Goal: Task Accomplishment & Management: Use online tool/utility

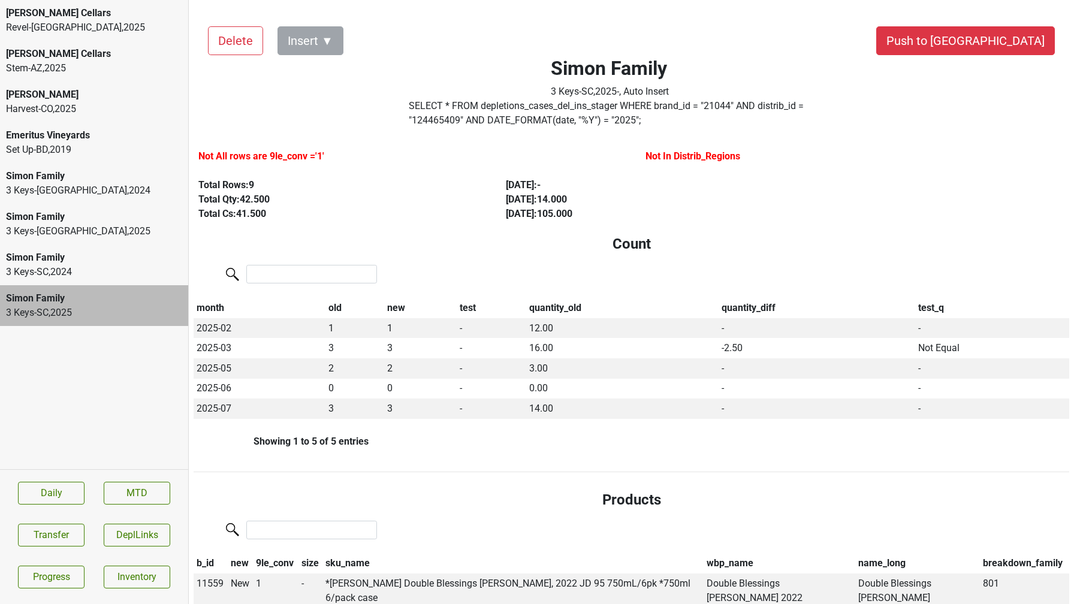
click at [108, 225] on div "3 Keys-NC , 2025" at bounding box center [94, 231] width 176 height 14
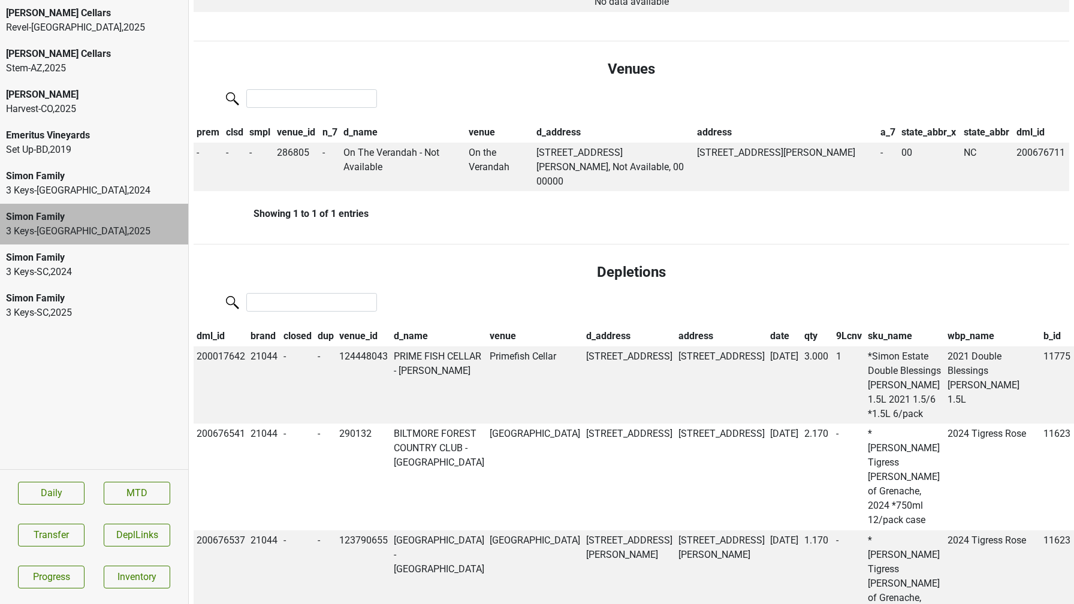
scroll to position [804, 0]
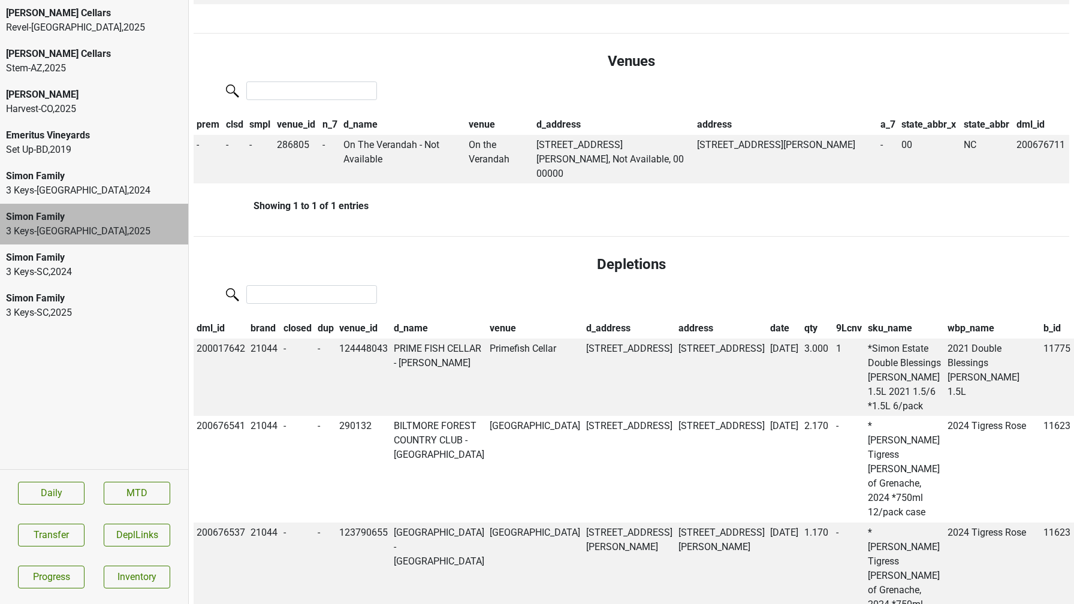
click at [767, 318] on th "date" at bounding box center [784, 328] width 34 height 20
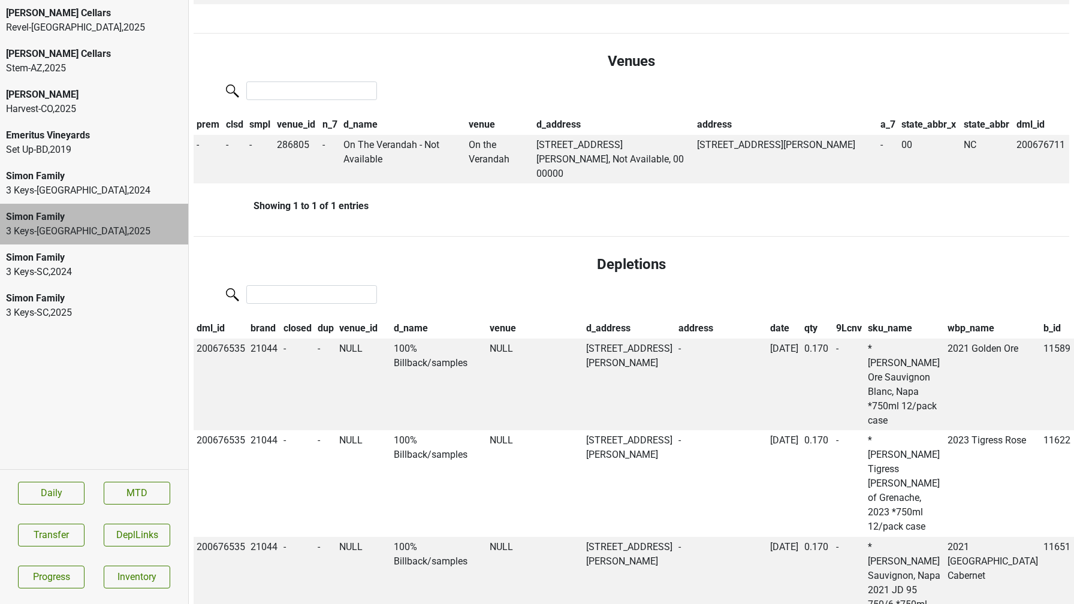
click at [767, 318] on th "date" at bounding box center [784, 328] width 34 height 20
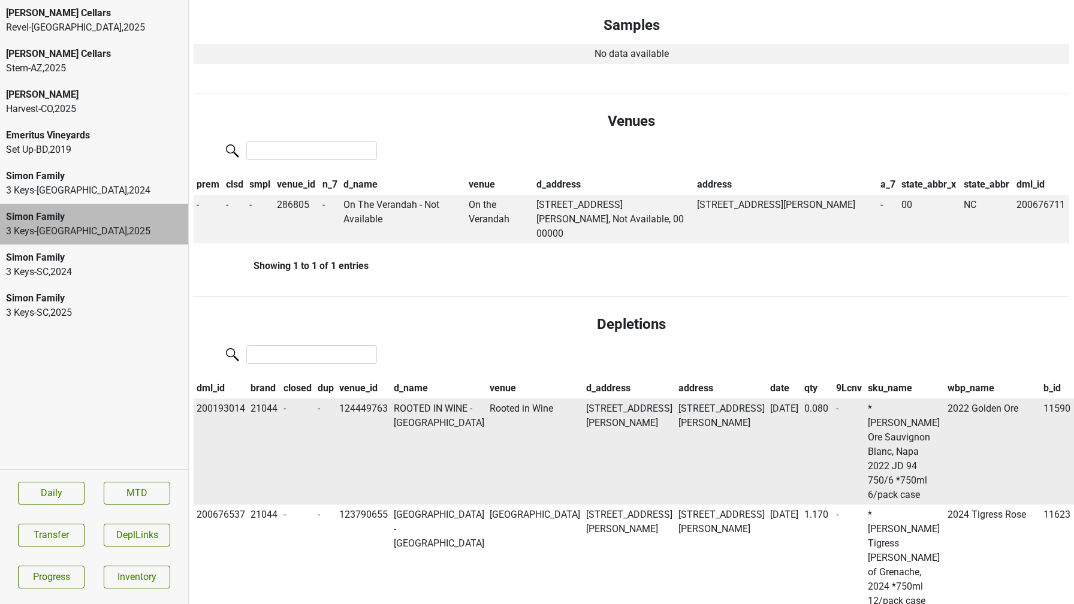
scroll to position [918, 0]
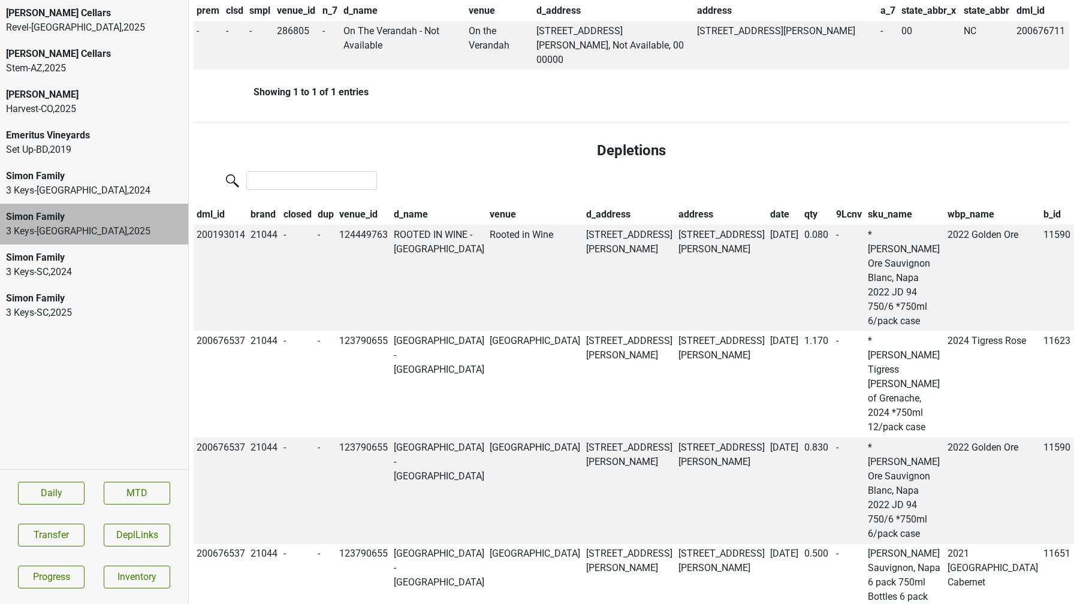
click at [132, 313] on div "3 Keys-SC , 2025" at bounding box center [94, 313] width 176 height 14
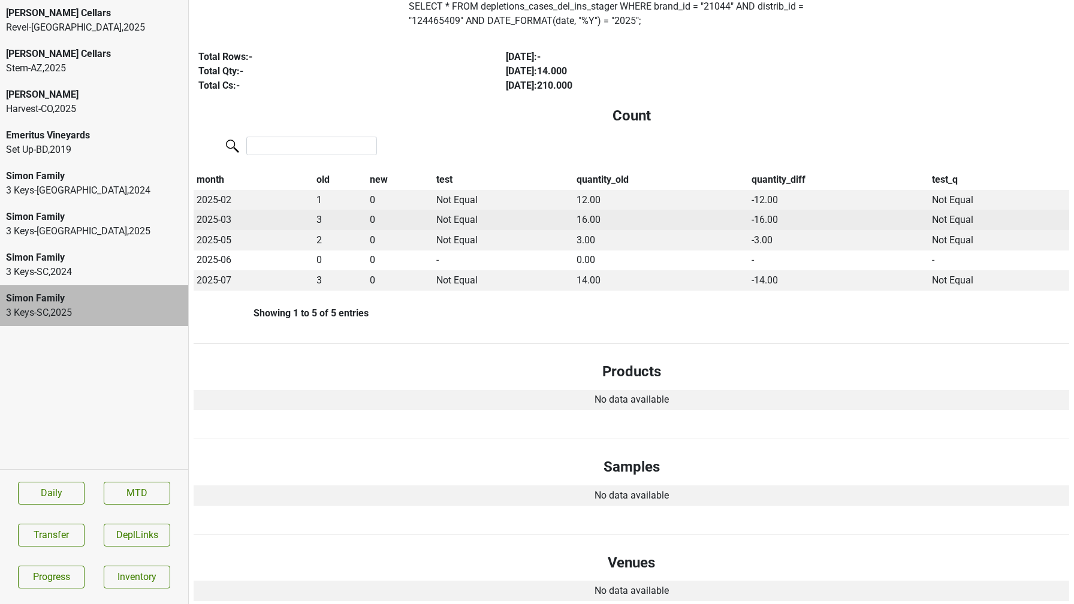
scroll to position [240, 0]
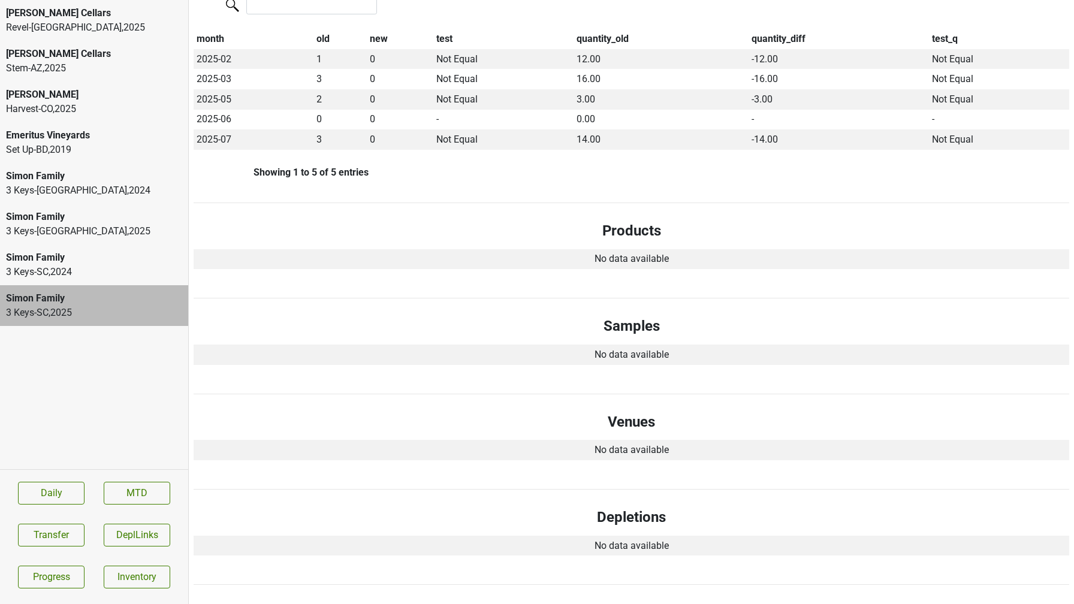
click at [92, 265] on div "3 Keys-SC , 2024" at bounding box center [94, 272] width 176 height 14
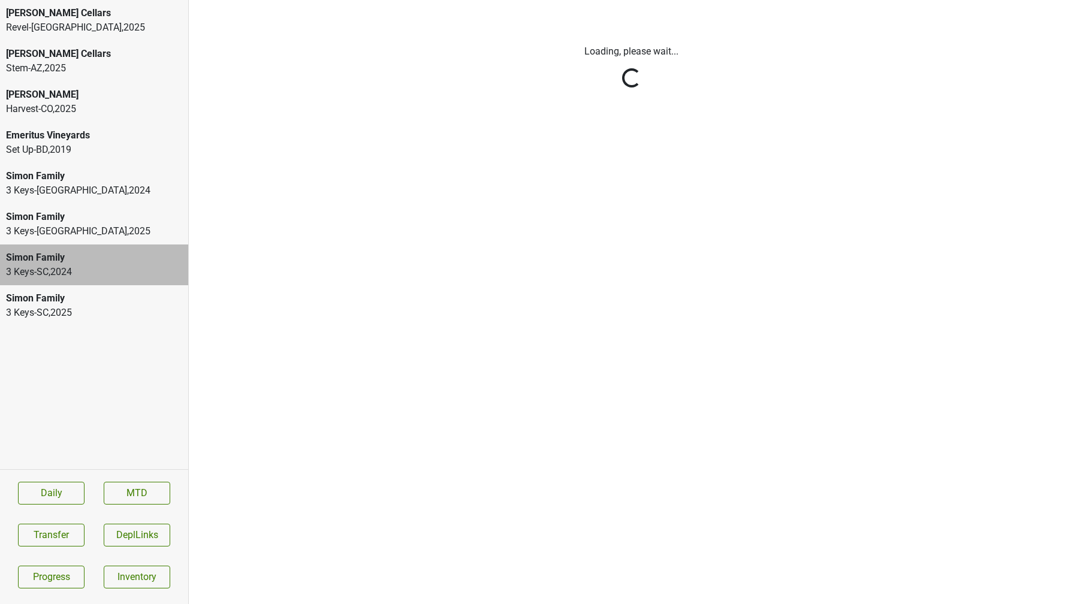
scroll to position [0, 0]
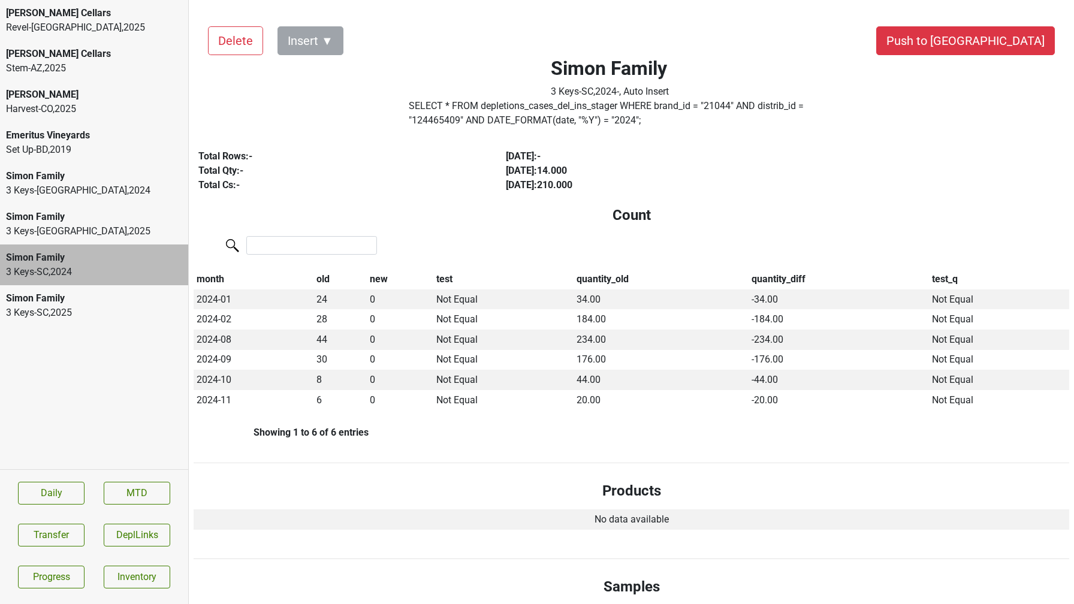
click at [90, 231] on div "3 Keys-NC , 2025" at bounding box center [94, 231] width 176 height 14
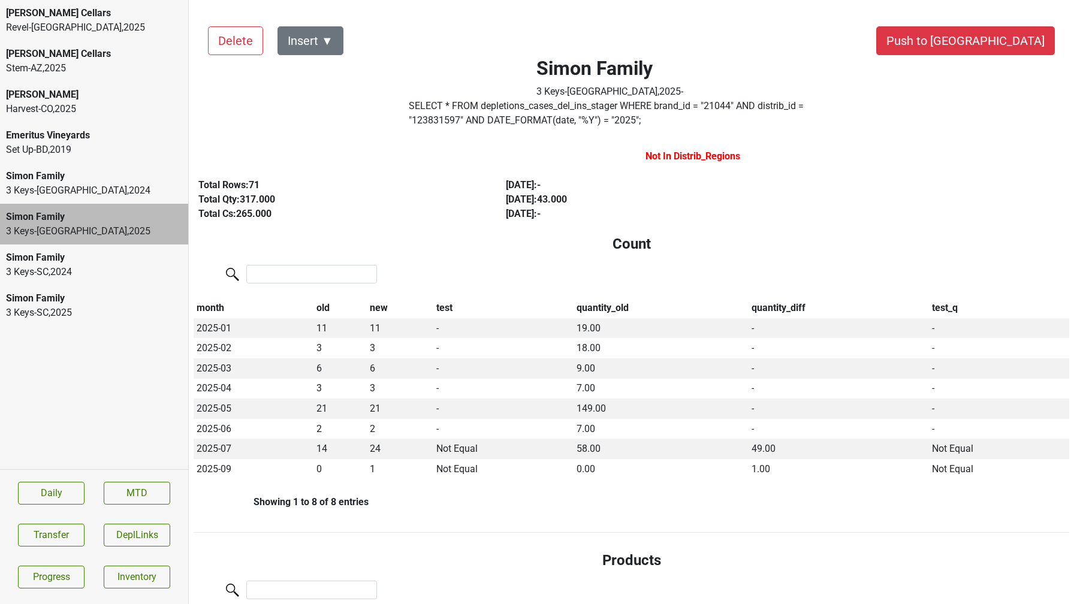
click at [90, 198] on div "Simon Family 3 Keys-NC , 2024" at bounding box center [94, 183] width 188 height 41
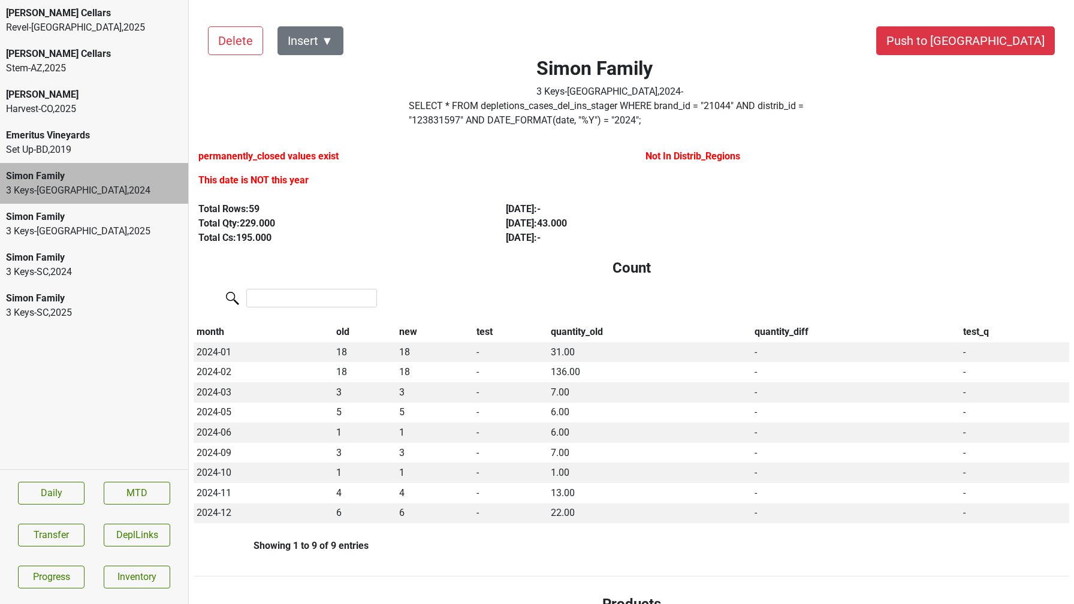
click at [90, 218] on div "Simon Family" at bounding box center [94, 217] width 176 height 14
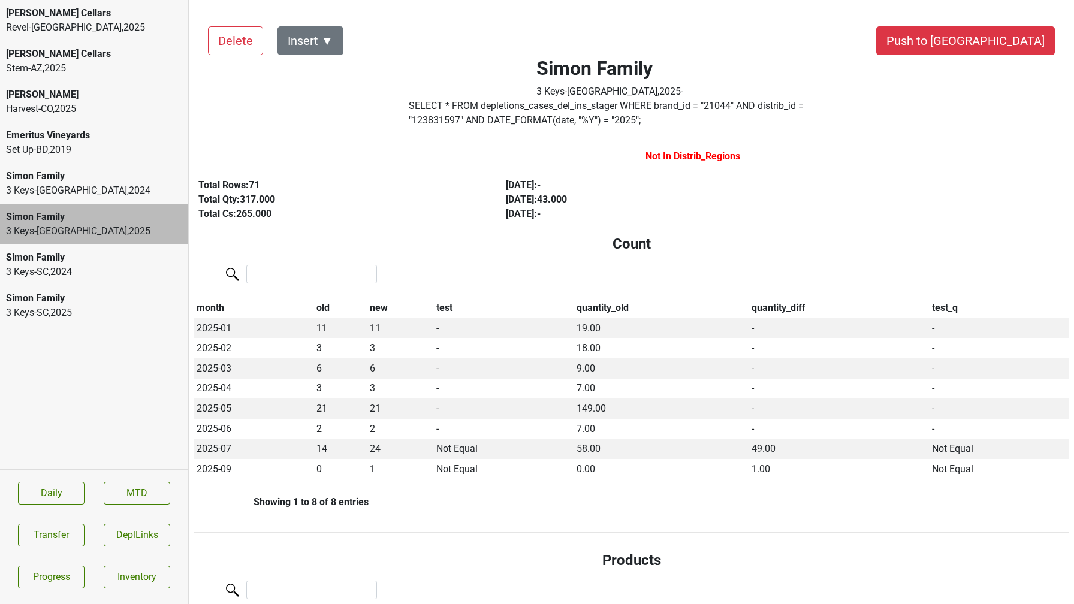
click at [102, 298] on div "Simon Family" at bounding box center [94, 298] width 176 height 14
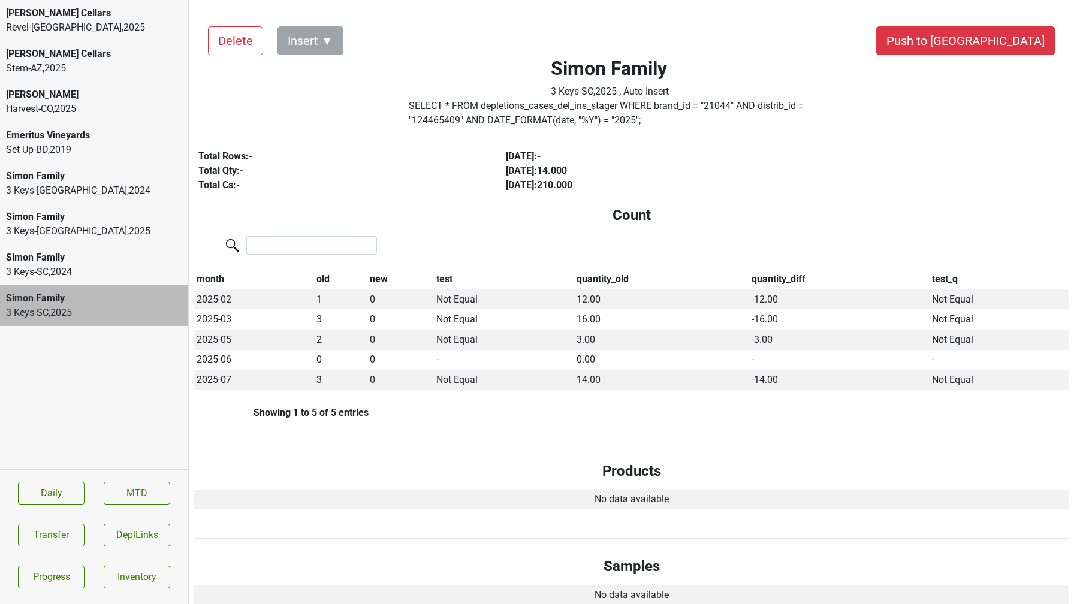
click at [86, 234] on div "3 Keys-NC , 2025" at bounding box center [94, 231] width 176 height 14
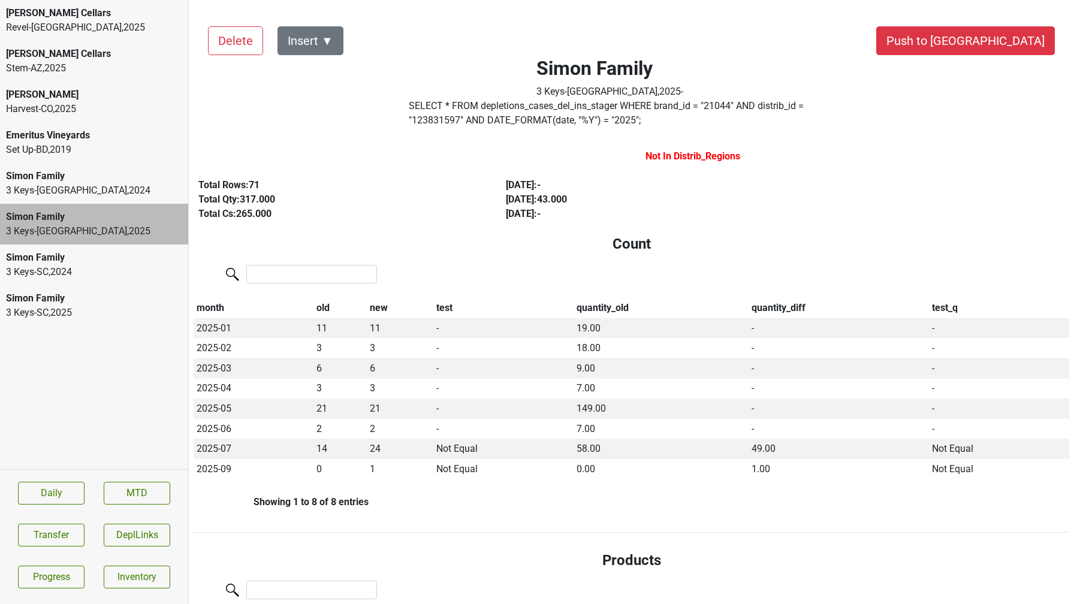
click at [96, 299] on div "Simon Family" at bounding box center [94, 298] width 176 height 14
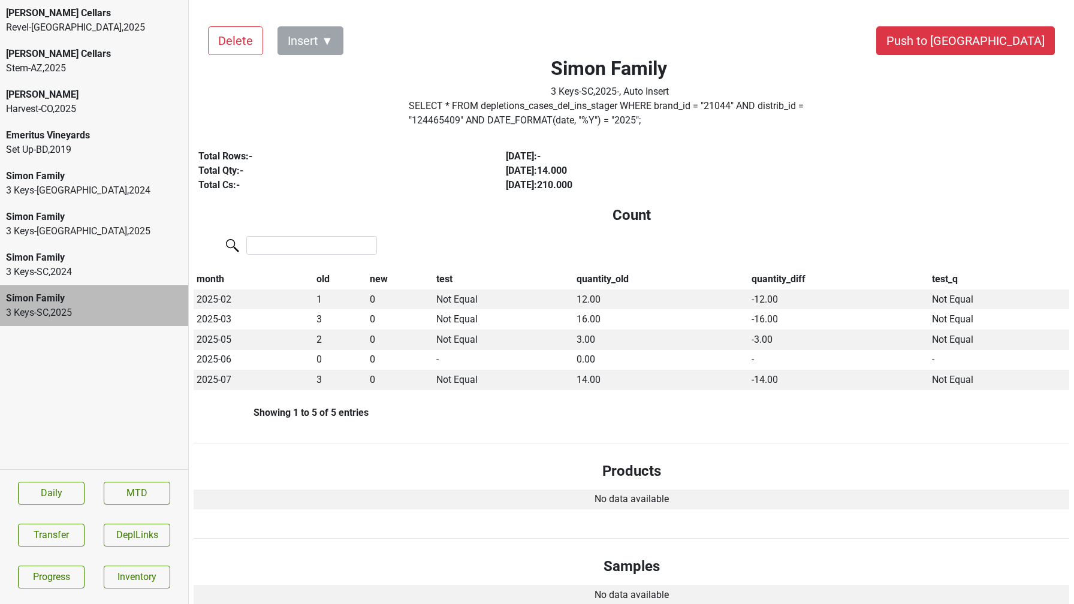
click at [488, 108] on label "SELECT * FROM depletions_cases_del_ins_stager WHERE brand_id = " 21044 " AND di…" at bounding box center [610, 113] width 402 height 29
click at [75, 228] on div "3 Keys-NC , 2025" at bounding box center [94, 231] width 176 height 14
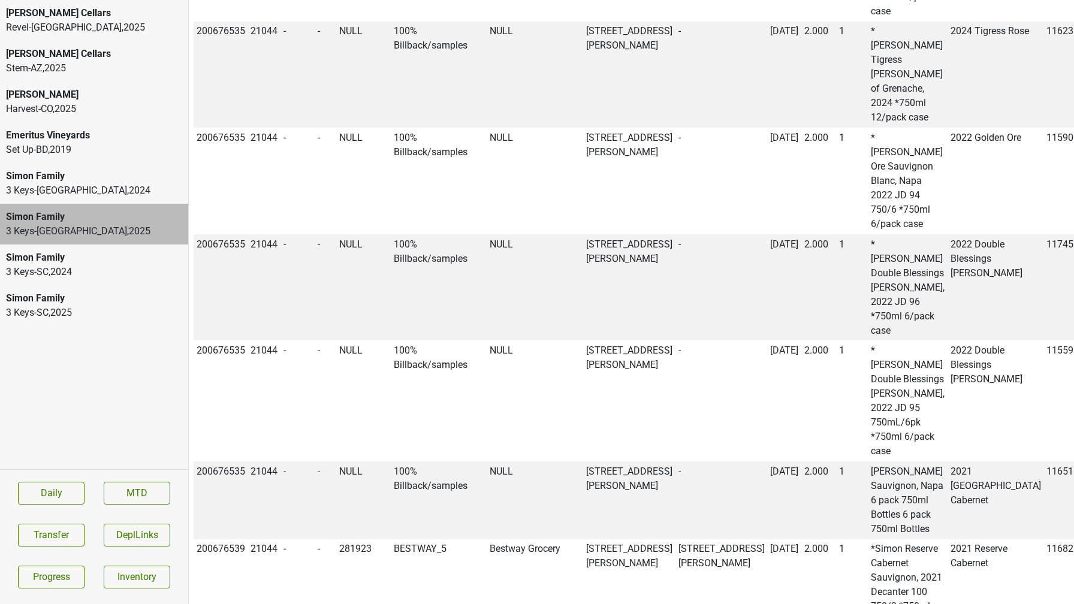
scroll to position [6156, 0]
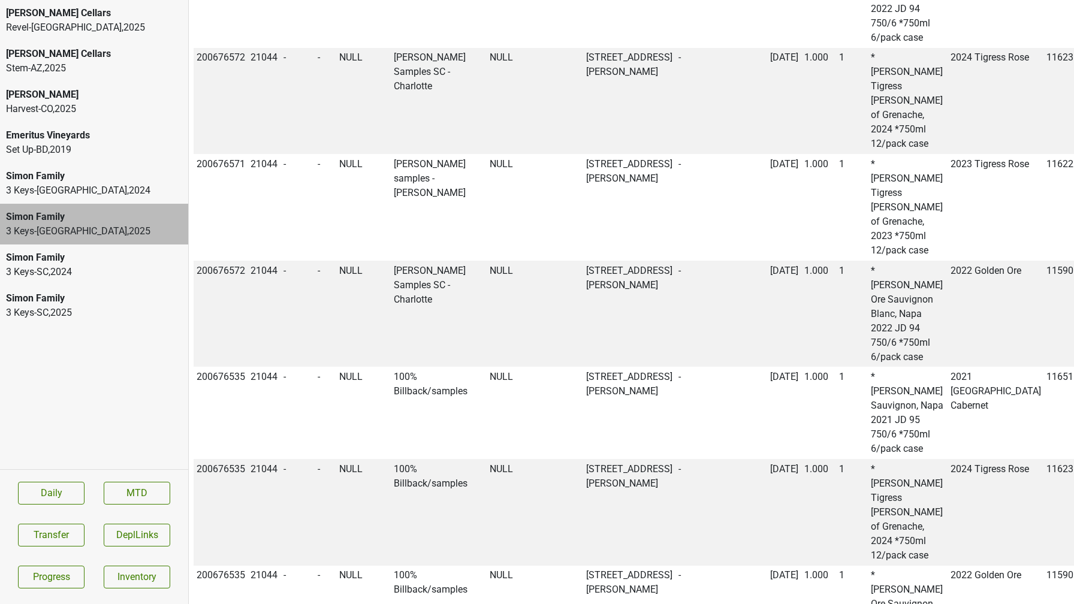
click at [38, 295] on div "Simon Family" at bounding box center [94, 298] width 176 height 14
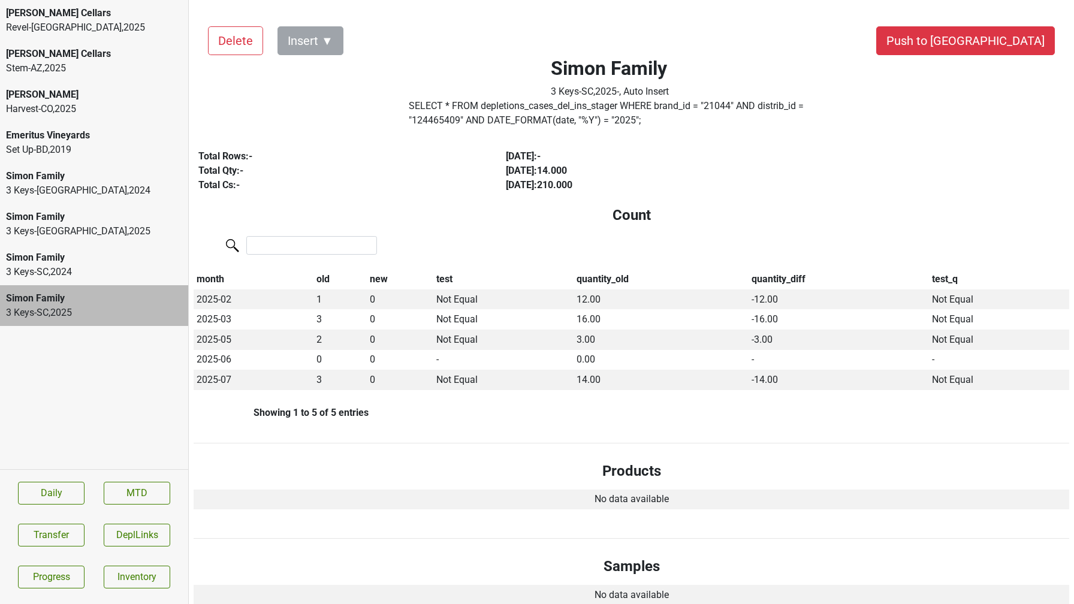
click at [38, 268] on div "3 Keys-SC , 2024" at bounding box center [94, 272] width 176 height 14
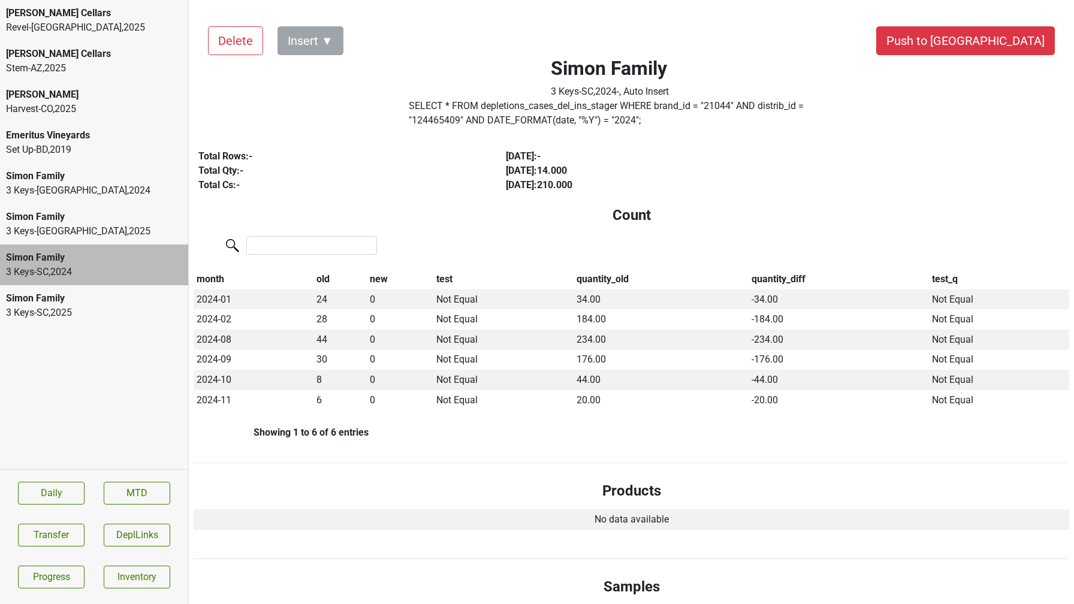
click at [55, 188] on div "3 Keys-NC , 2024" at bounding box center [94, 190] width 176 height 14
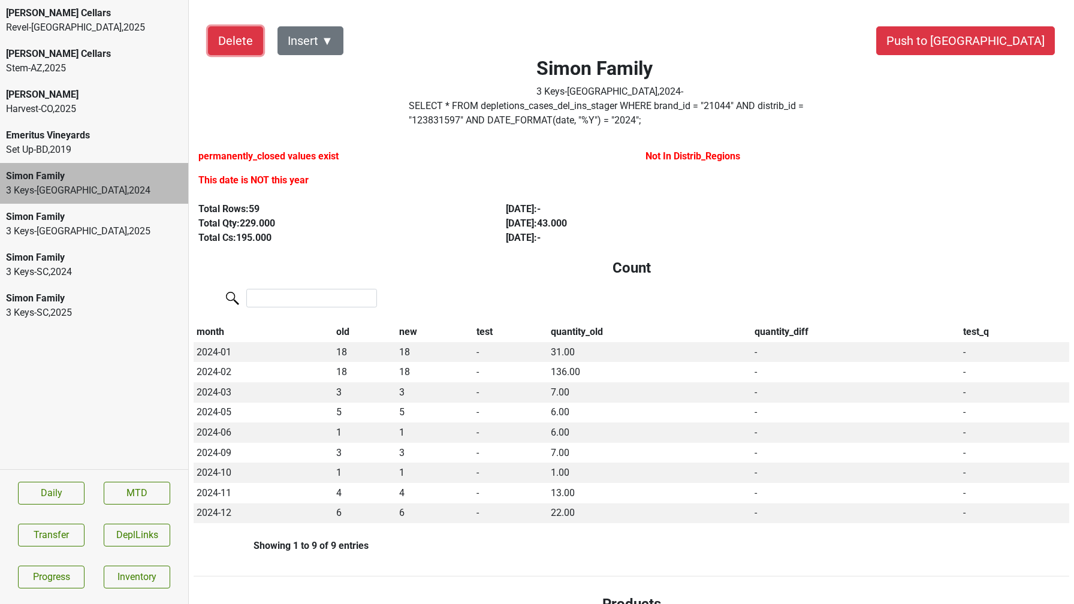
click at [236, 44] on button "Delete" at bounding box center [235, 40] width 55 height 29
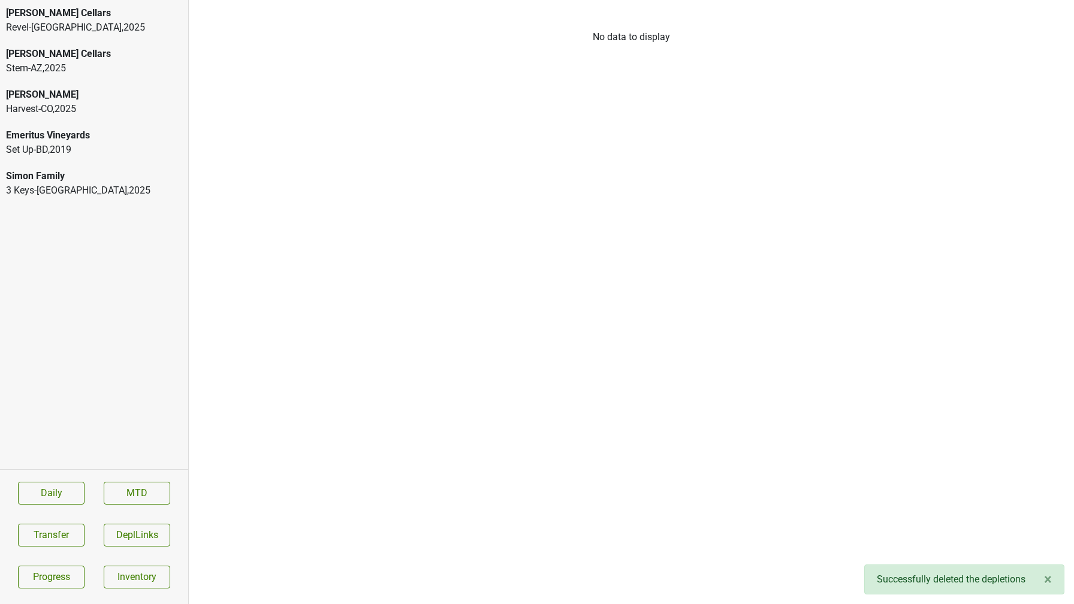
click at [117, 186] on div "3 Keys-NC , 2025" at bounding box center [94, 190] width 176 height 14
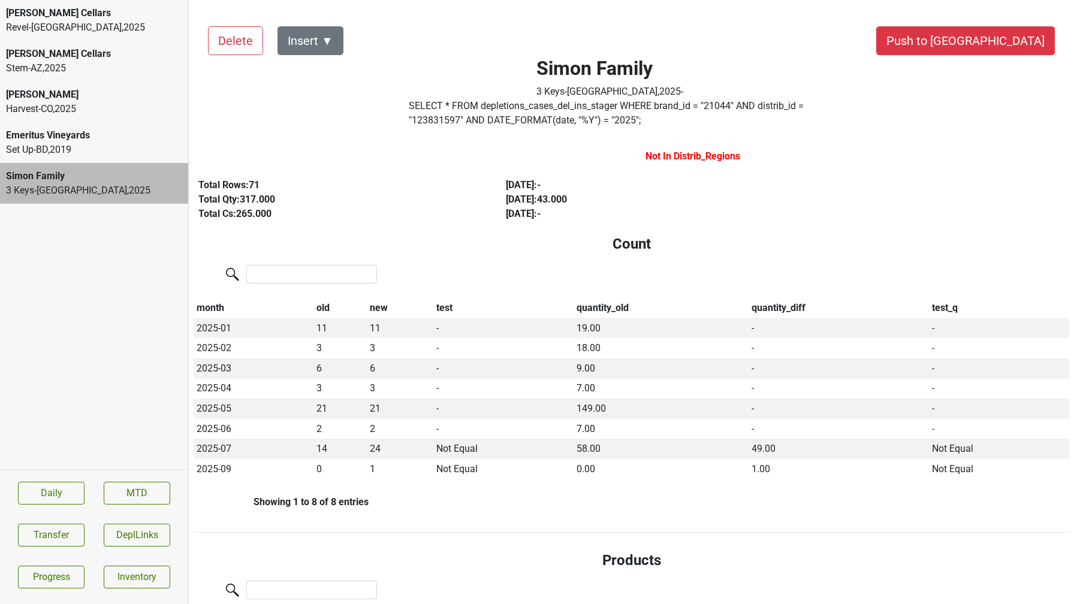
click at [81, 179] on div "Simon Family" at bounding box center [94, 176] width 176 height 14
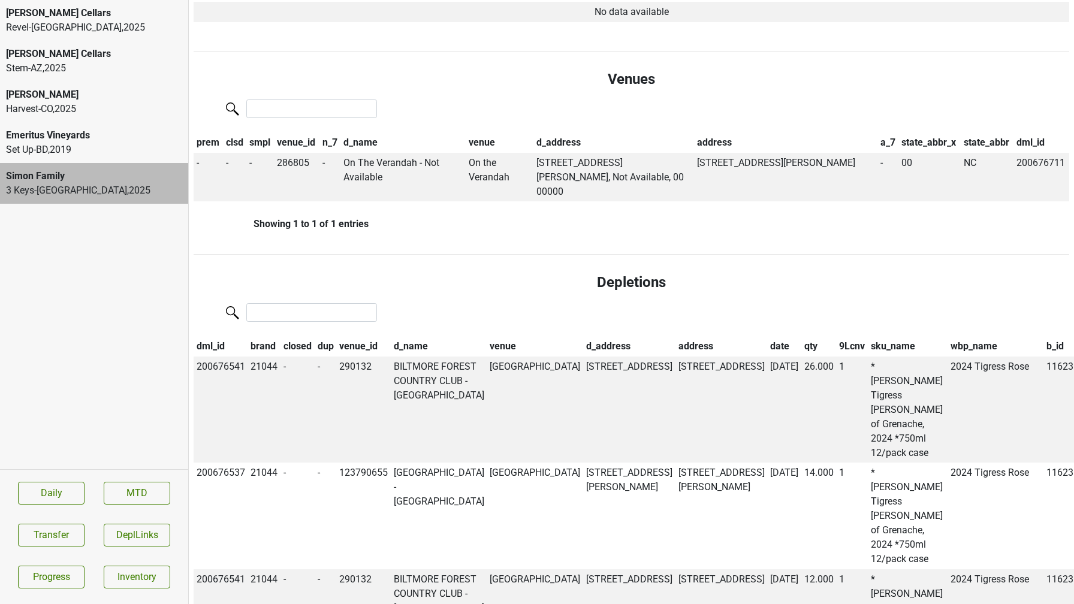
scroll to position [790, 0]
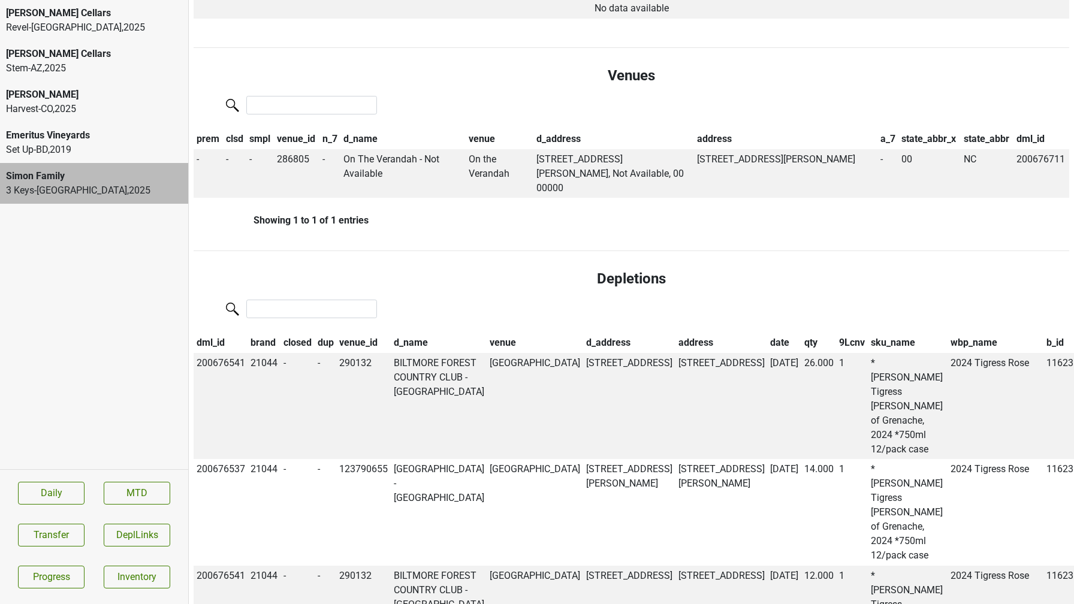
click at [767, 333] on th "date" at bounding box center [784, 343] width 34 height 20
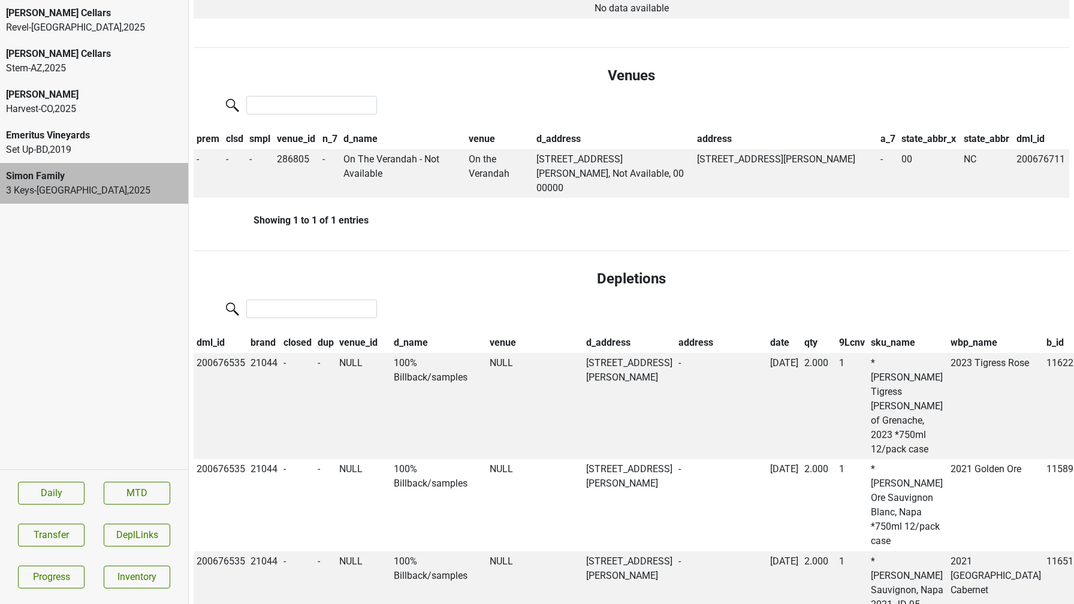
click at [767, 333] on th "date" at bounding box center [784, 343] width 34 height 20
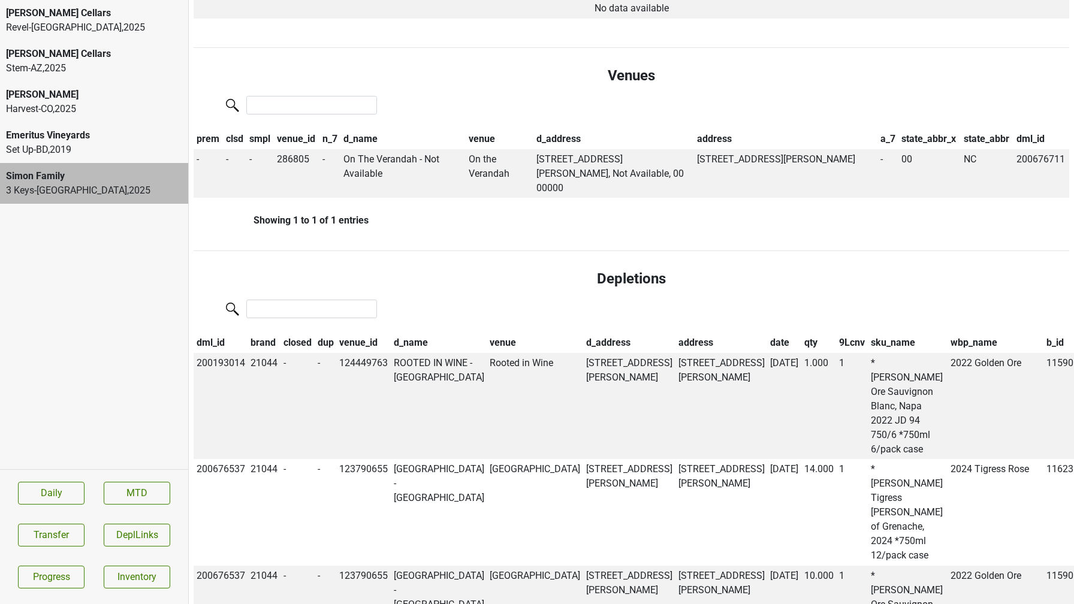
click at [836, 333] on th "9Lcnv" at bounding box center [852, 343] width 32 height 20
click at [801, 333] on th "qty" at bounding box center [818, 343] width 35 height 20
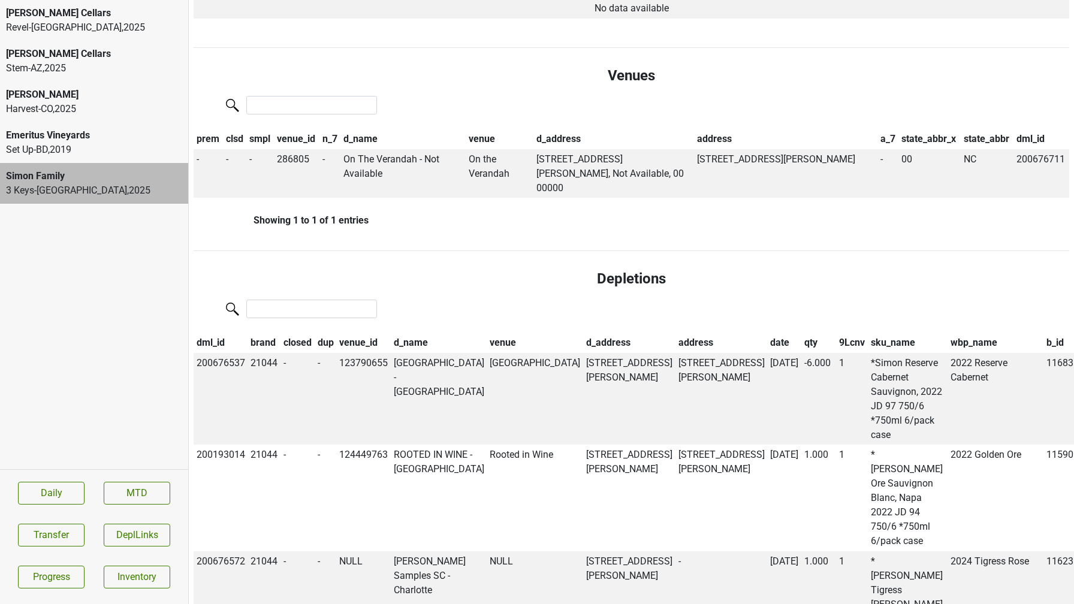
click at [801, 333] on th "qty" at bounding box center [818, 343] width 35 height 20
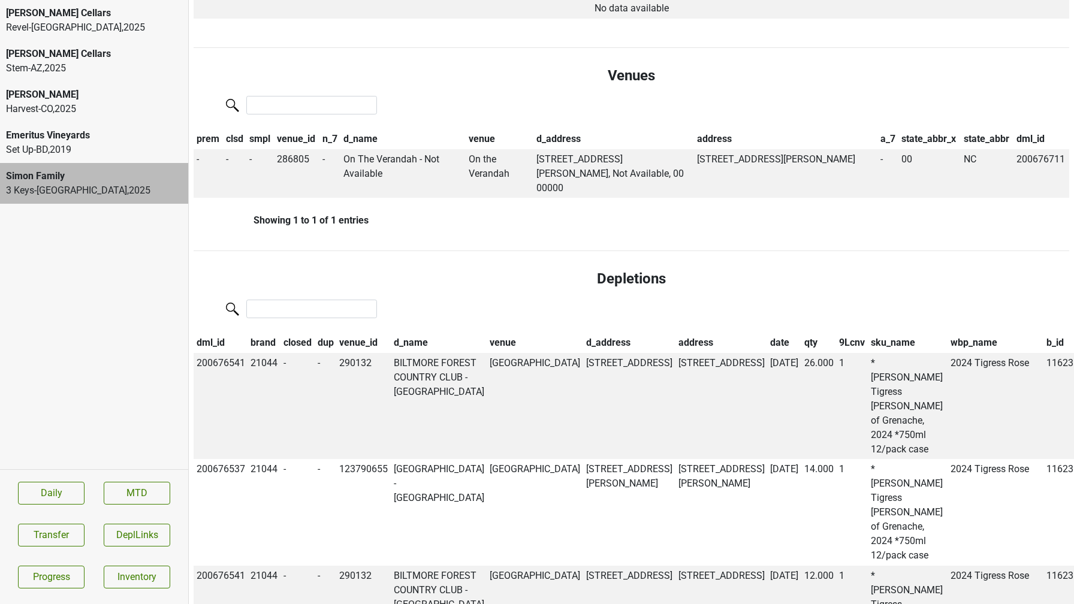
click at [836, 333] on th "9Lcnv" at bounding box center [852, 343] width 32 height 20
click at [868, 333] on th "sku_name" at bounding box center [908, 343] width 80 height 20
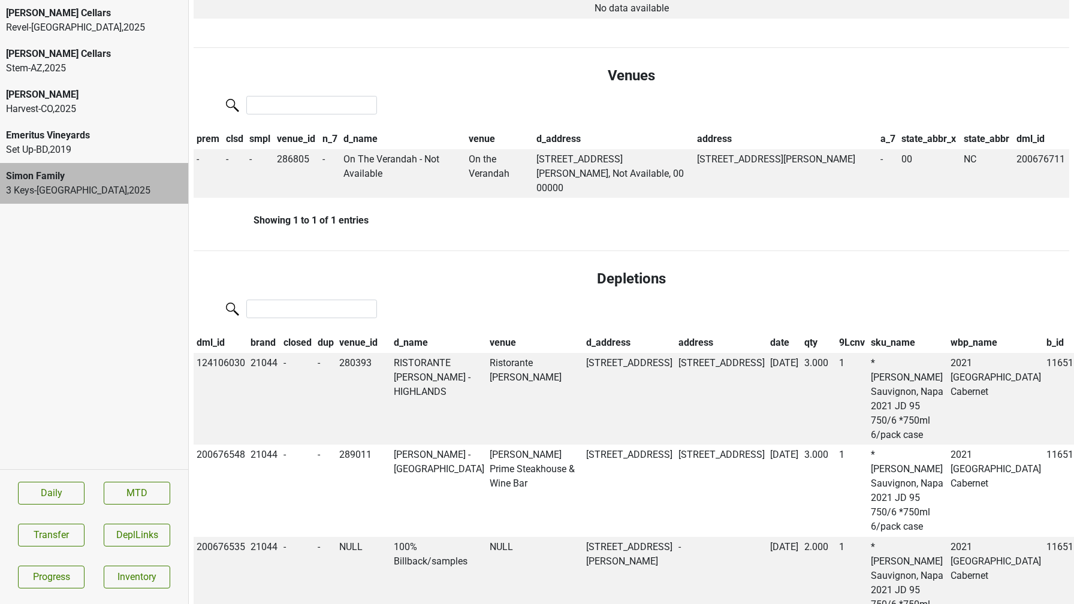
click at [868, 333] on th "sku_name" at bounding box center [908, 343] width 80 height 20
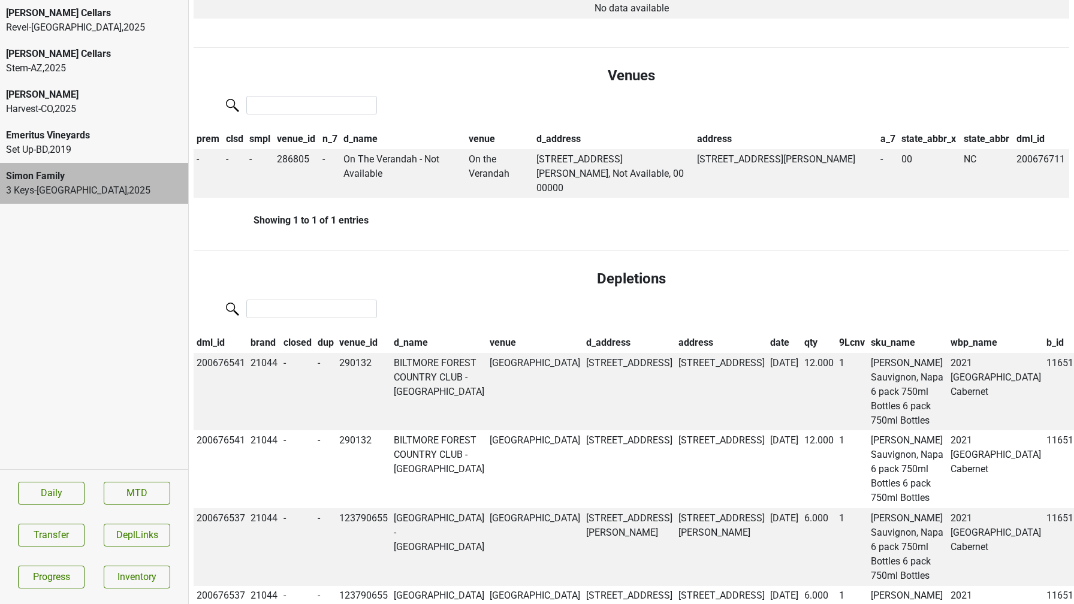
click at [836, 333] on th "9Lcnv" at bounding box center [852, 343] width 32 height 20
click at [256, 300] on input "search" at bounding box center [311, 309] width 131 height 19
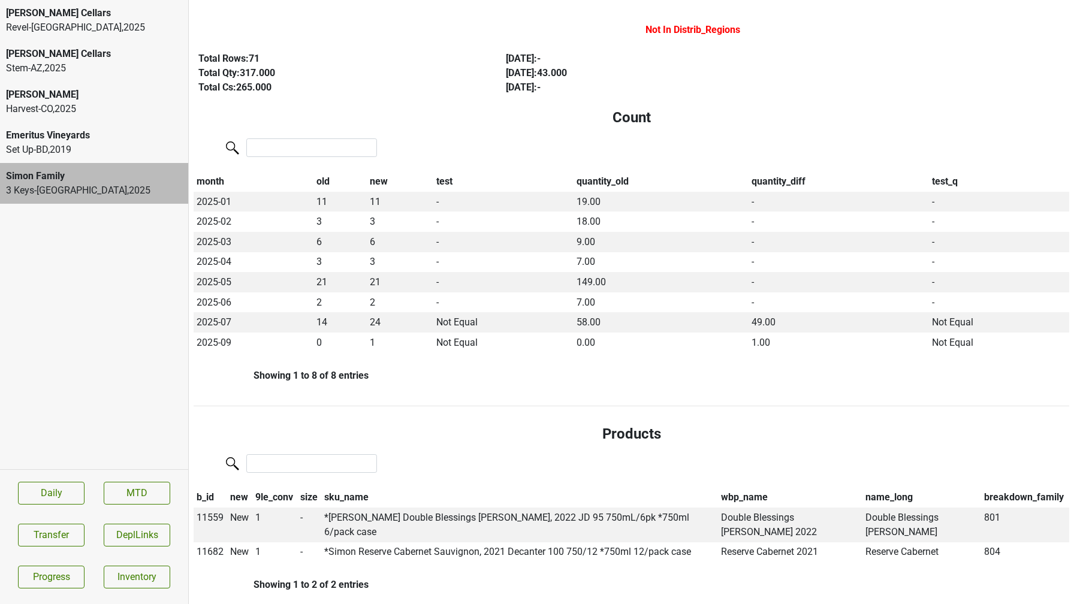
scroll to position [0, 0]
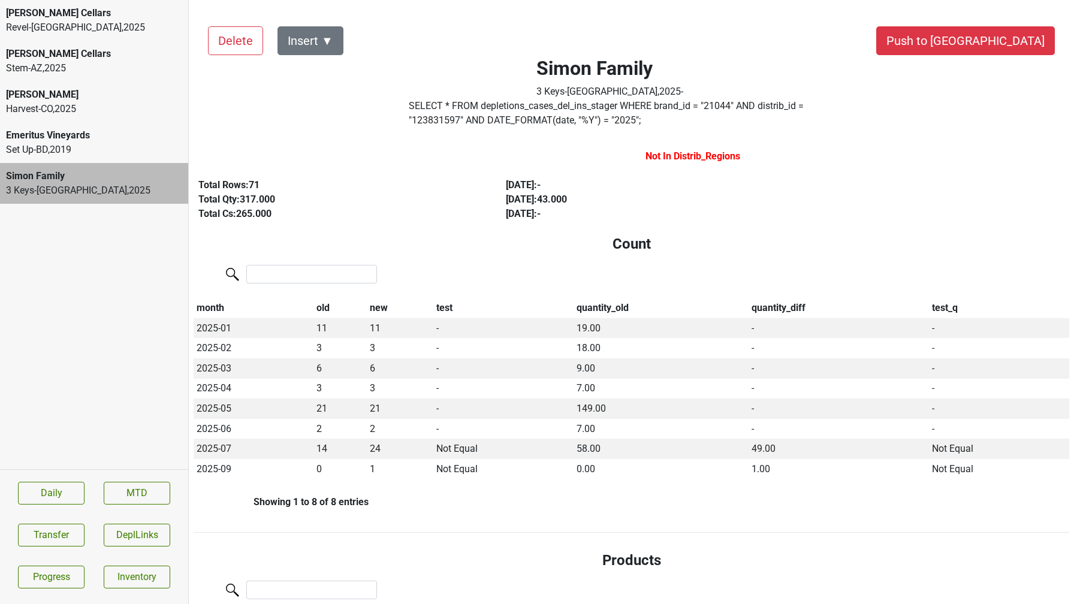
type input "on the verand"
click at [318, 45] on button "Insert ▼" at bounding box center [310, 40] width 66 height 29
click at [321, 75] on div "Auto Insert" at bounding box center [331, 74] width 107 height 31
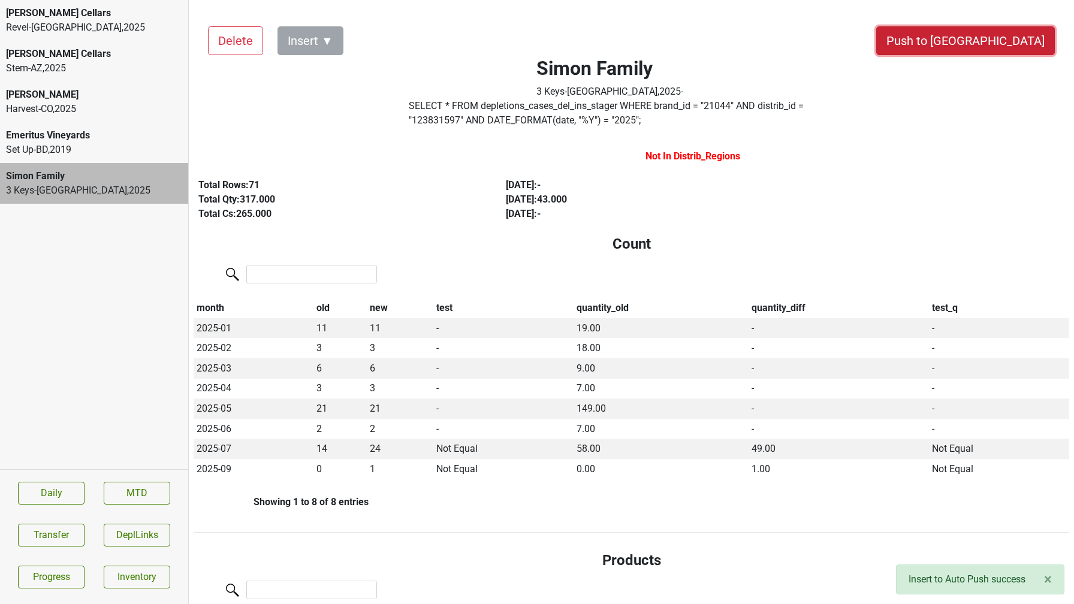
click at [1003, 47] on button "Push to DC" at bounding box center [965, 40] width 179 height 29
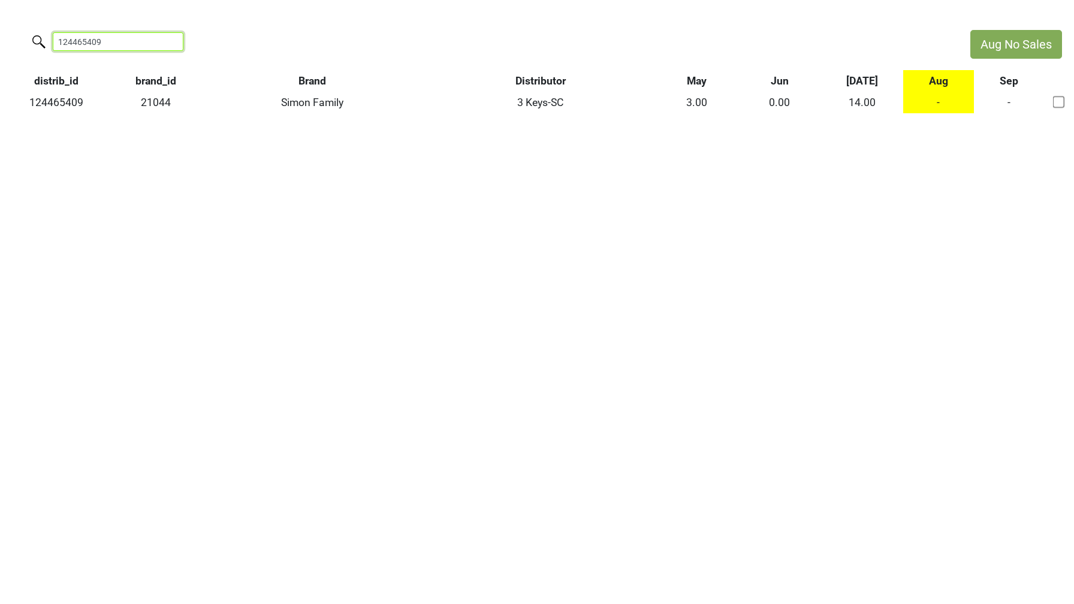
drag, startPoint x: 115, startPoint y: 42, endPoint x: 0, endPoint y: 41, distance: 115.0
click at [0, 41] on div "124465409" at bounding box center [479, 43] width 958 height 26
paste input "3831597"
drag, startPoint x: 107, startPoint y: 41, endPoint x: 0, endPoint y: 28, distance: 107.5
click at [0, 28] on html "Aug No Sales 123831597 distrib_id brand_id Brand Distributor May Jun Jul Aug Se…" at bounding box center [537, 71] width 1074 height 143
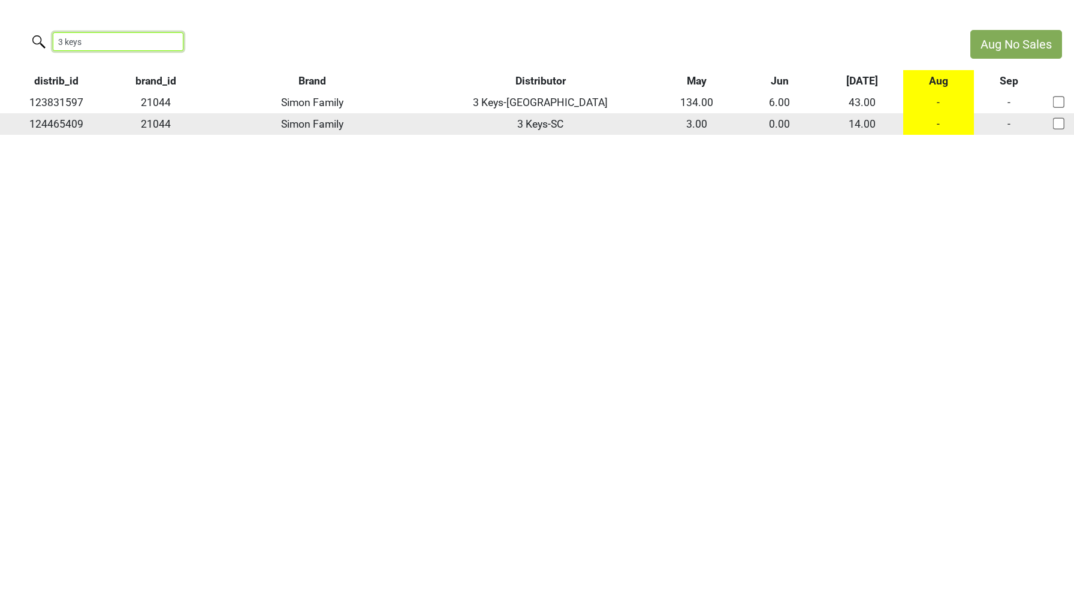
type input "3 keys"
click at [1056, 127] on input "checkbox" at bounding box center [1059, 123] width 12 height 12
checkbox input "true"
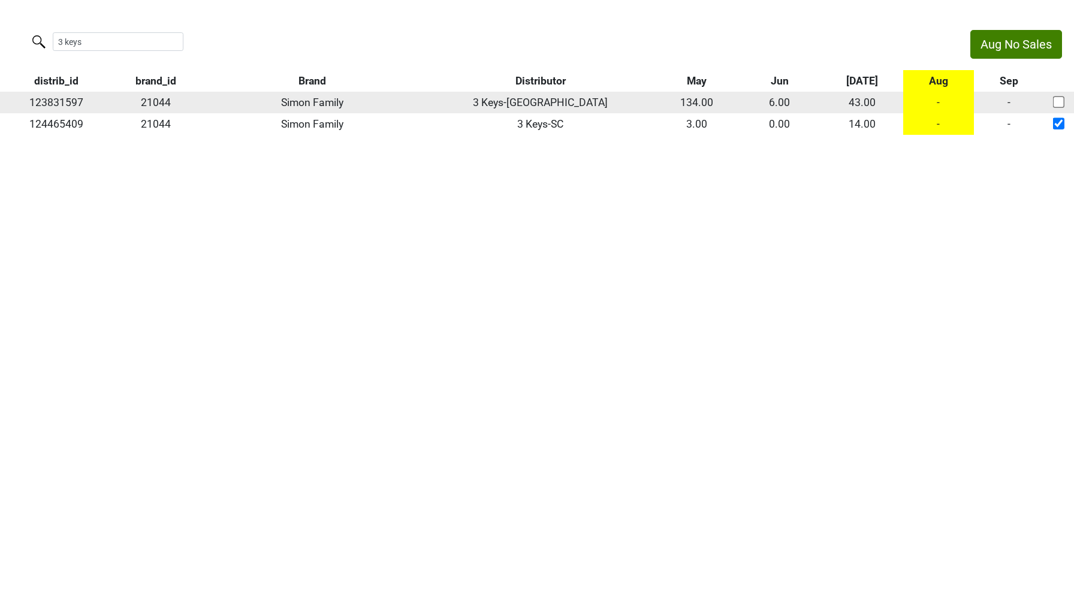
click at [1054, 101] on input "checkbox" at bounding box center [1059, 102] width 12 height 12
checkbox input "true"
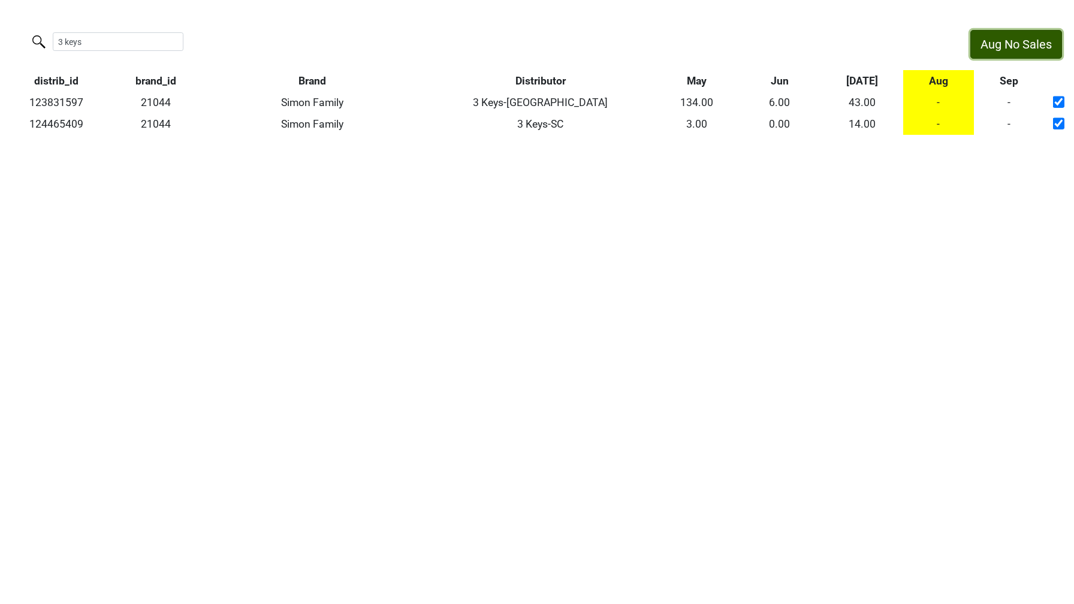
click at [1002, 41] on button "Aug No Sales" at bounding box center [1016, 44] width 92 height 29
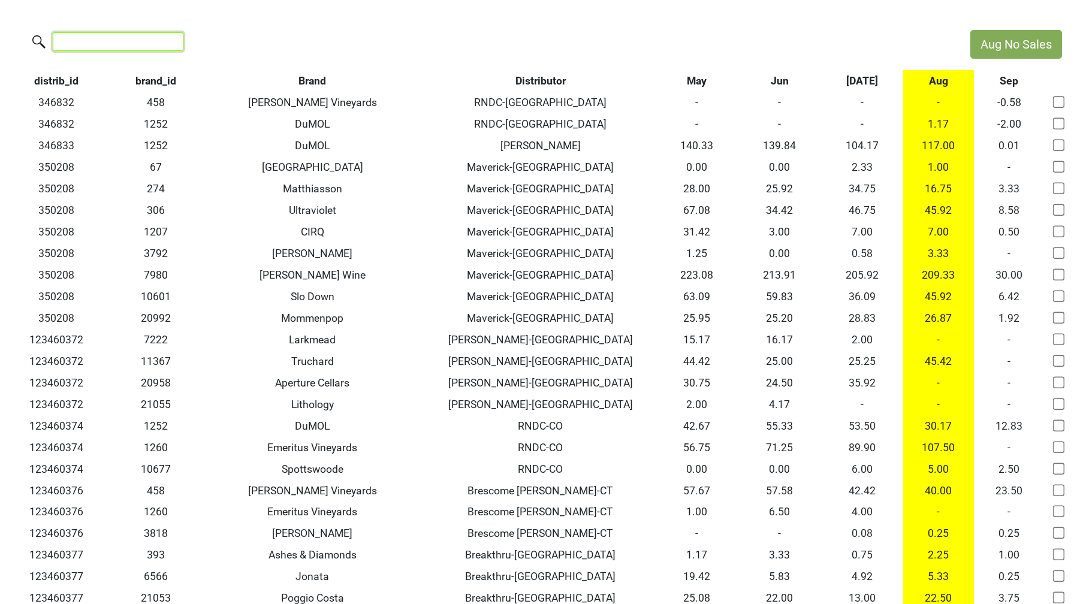
click at [143, 37] on input "search" at bounding box center [118, 41] width 131 height 19
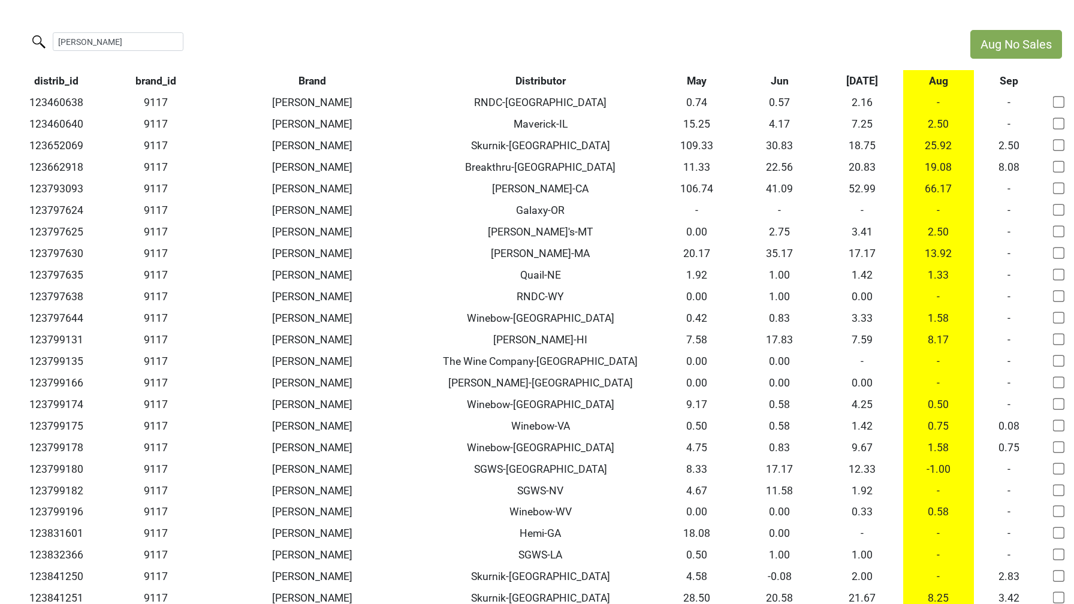
click at [934, 83] on th "Aug" at bounding box center [938, 81] width 71 height 22
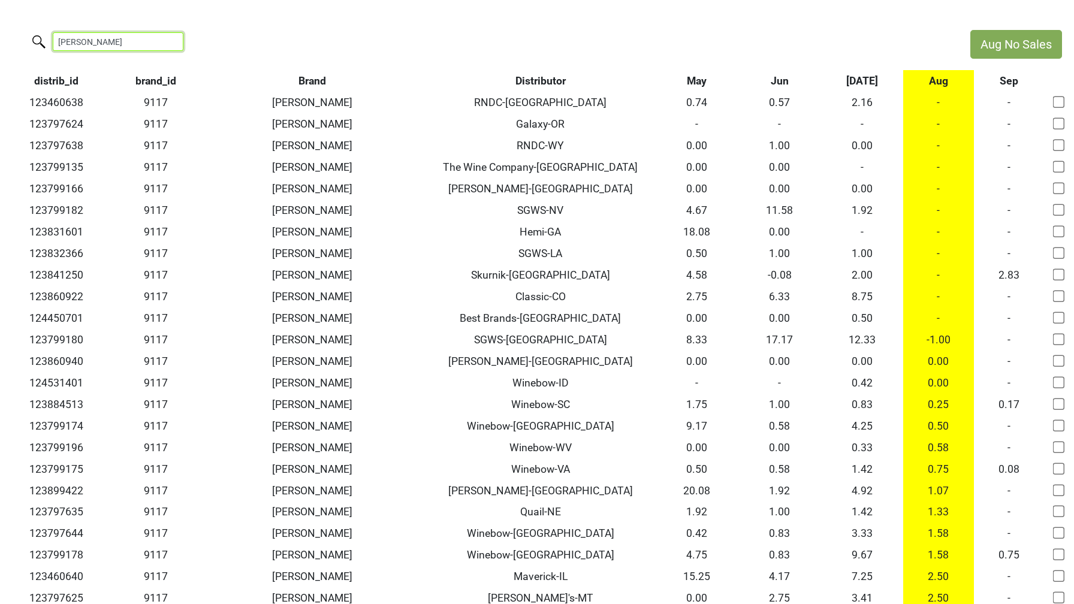
click at [120, 41] on input "peter michael" at bounding box center [118, 41] width 131 height 19
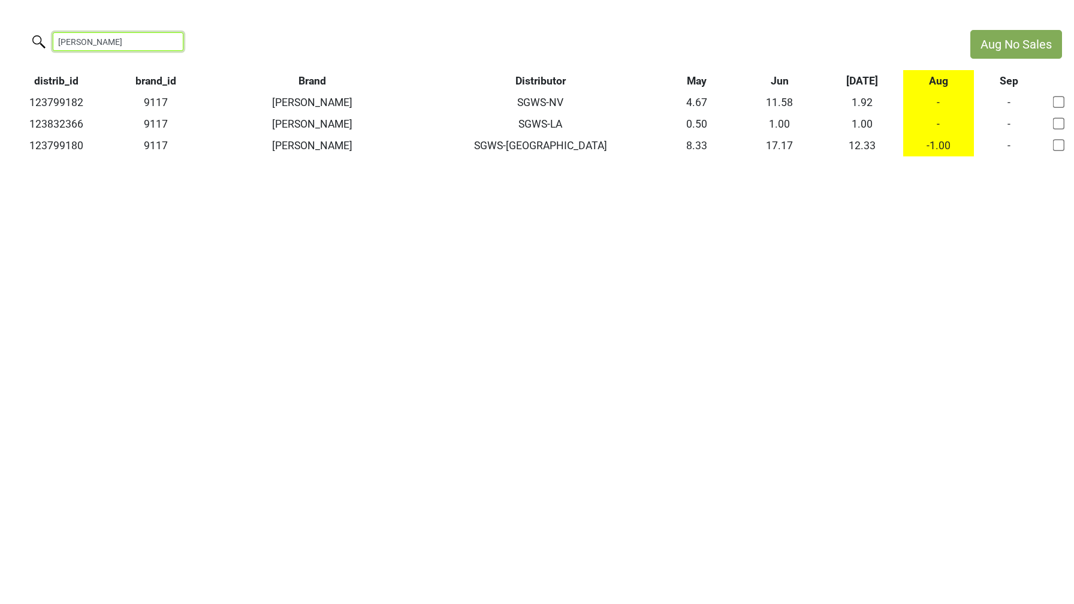
type input "peter michael sgws"
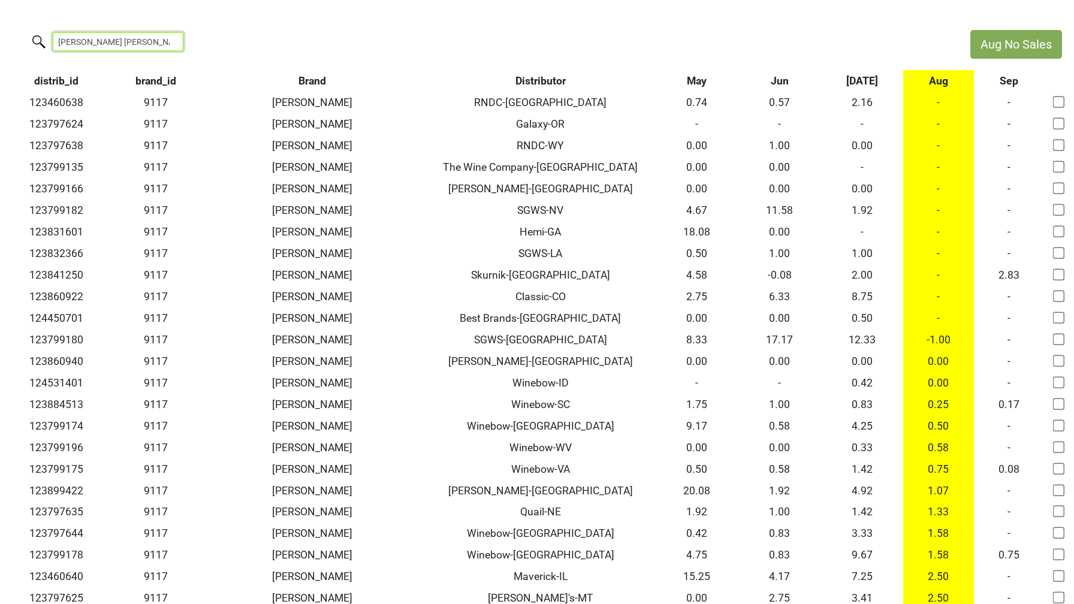
type input "peter michael"
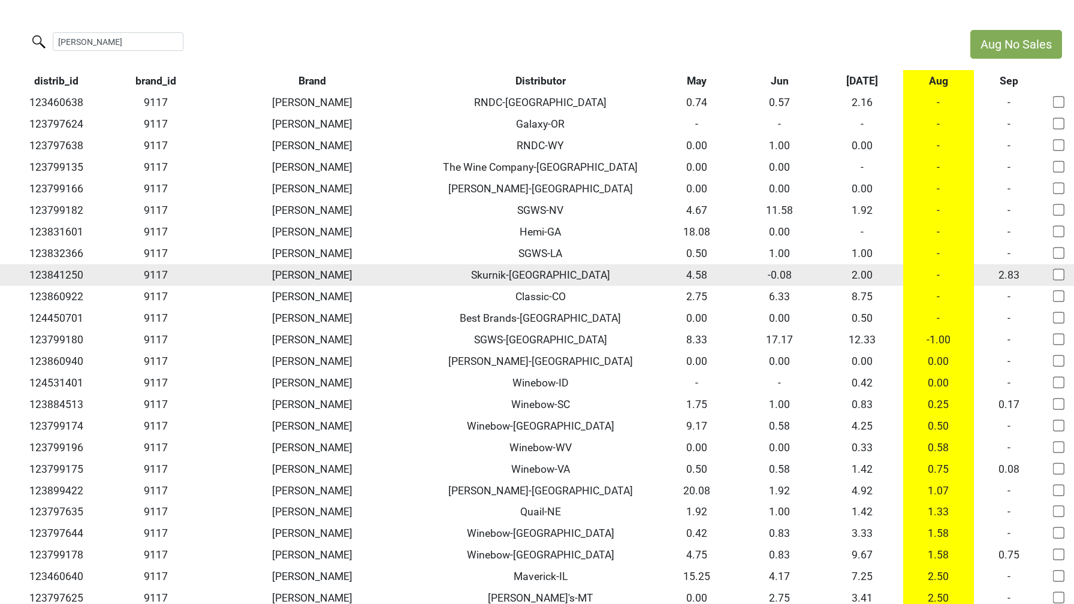
click at [1063, 273] on input "checkbox" at bounding box center [1059, 274] width 12 height 12
checkbox input "true"
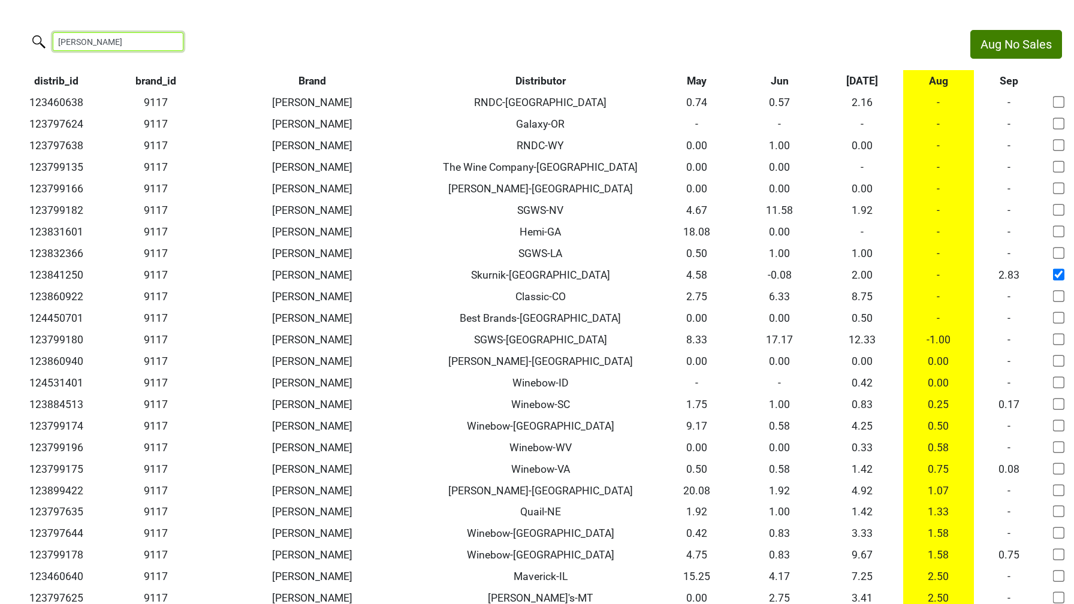
drag, startPoint x: 131, startPoint y: 43, endPoint x: 0, endPoint y: 34, distance: 130.9
click at [0, 34] on div "peter michael" at bounding box center [479, 43] width 958 height 26
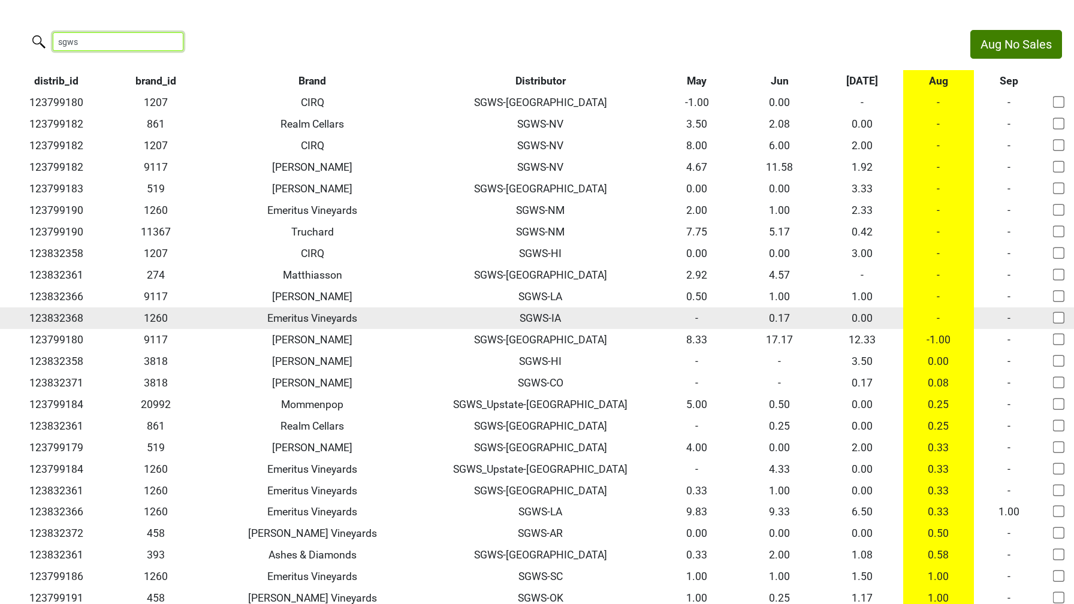
type input "sgws"
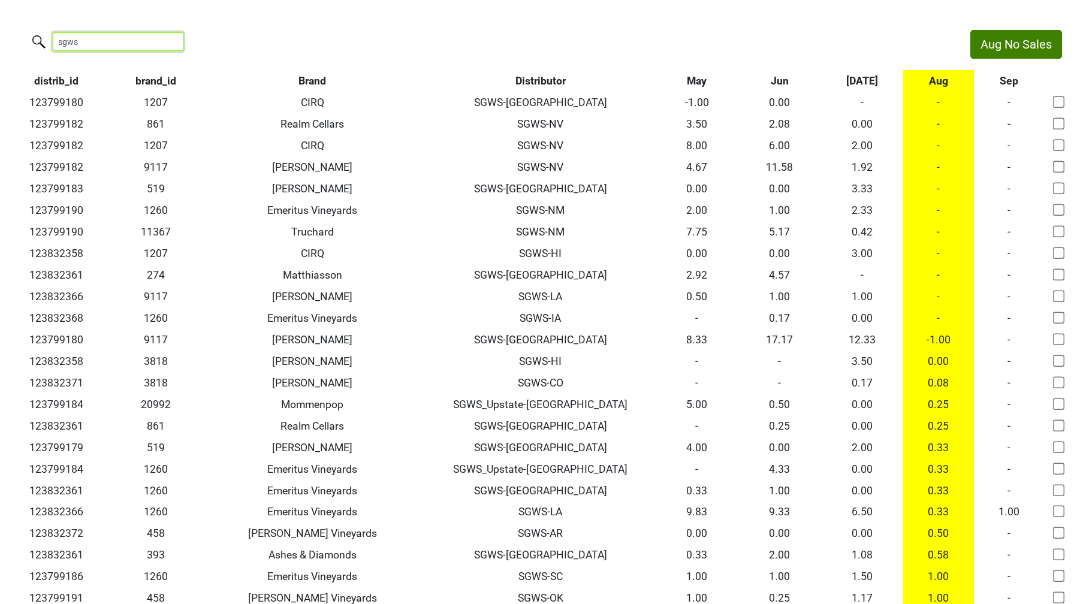
click at [167, 43] on input "sgws" at bounding box center [118, 41] width 131 height 19
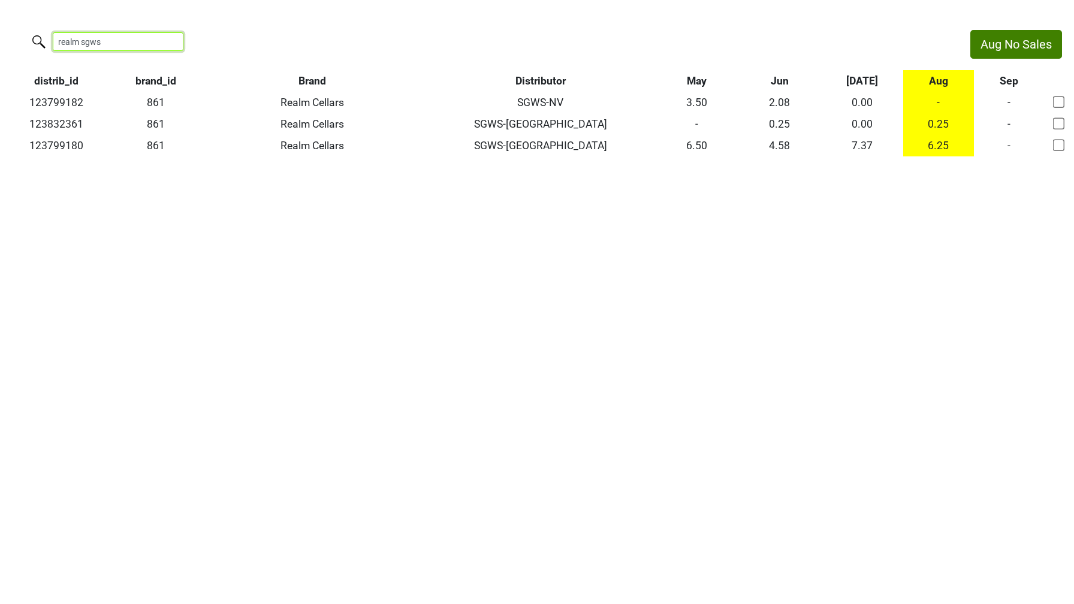
type input "realm sgws"
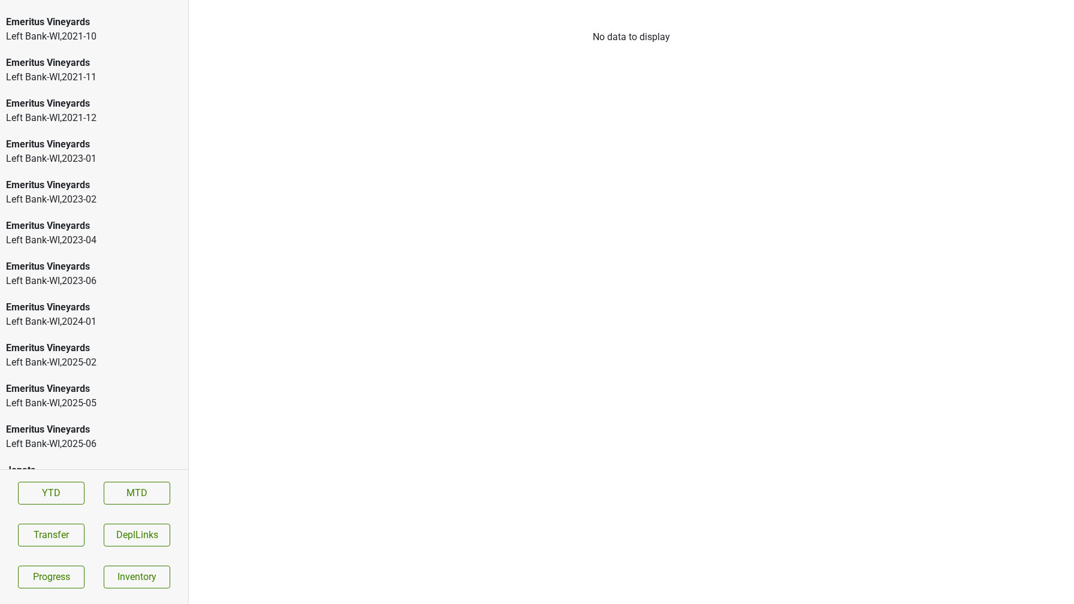
scroll to position [1812, 0]
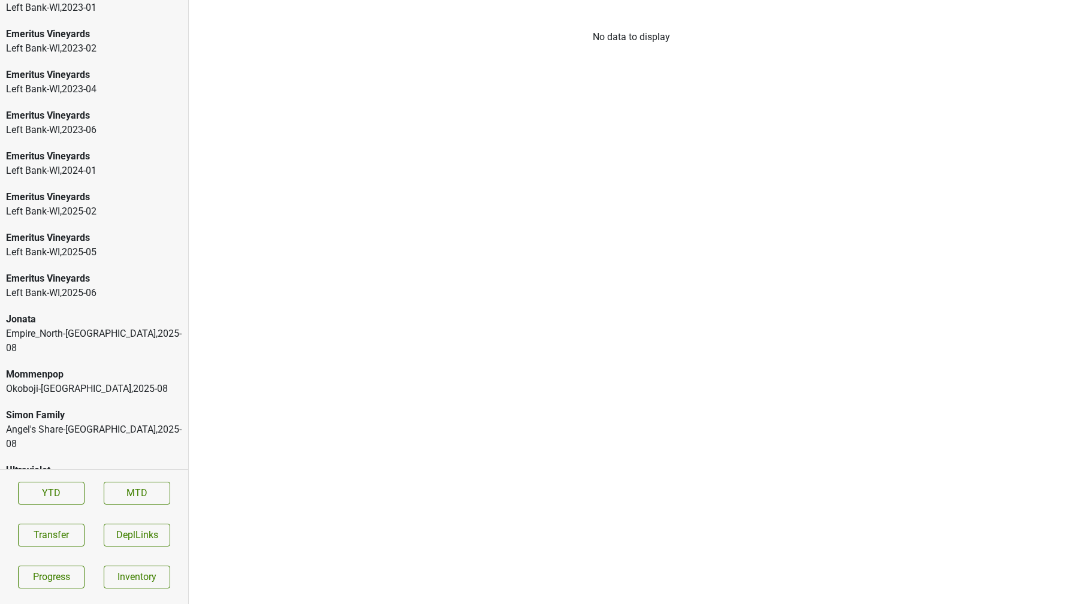
click at [89, 422] on div "Angel's Share-[GEOGRAPHIC_DATA] , 2025 - 08" at bounding box center [94, 436] width 176 height 29
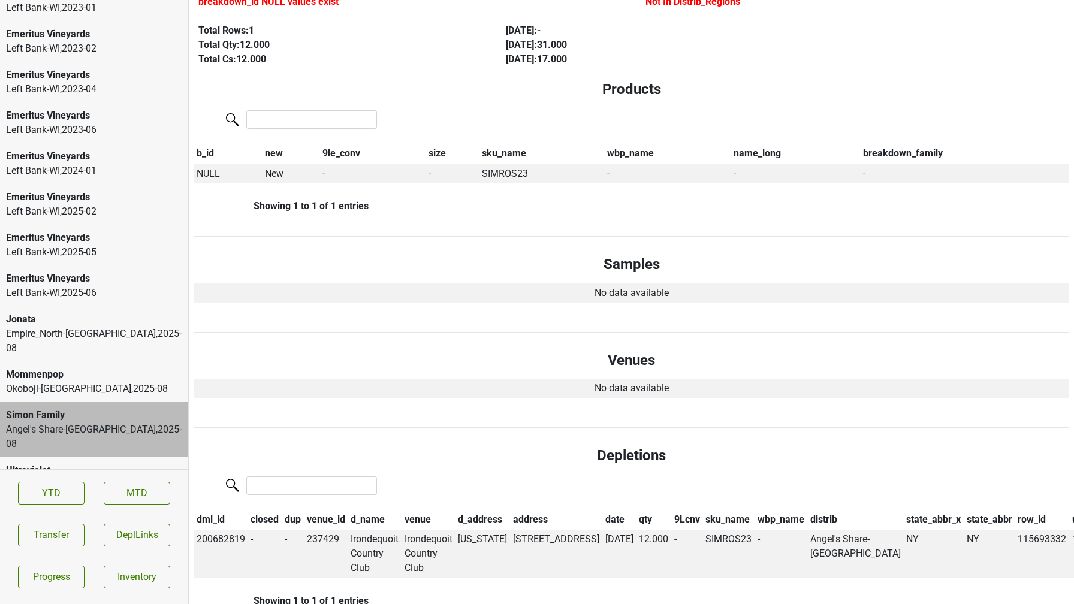
scroll to position [152, 0]
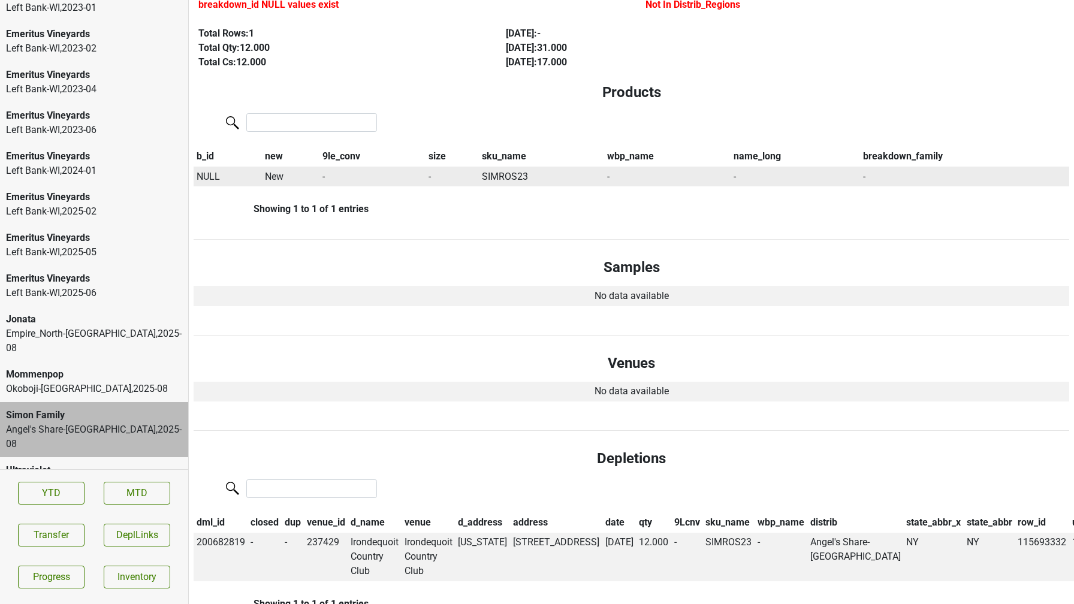
click at [204, 172] on span "NULL" at bounding box center [208, 176] width 23 height 11
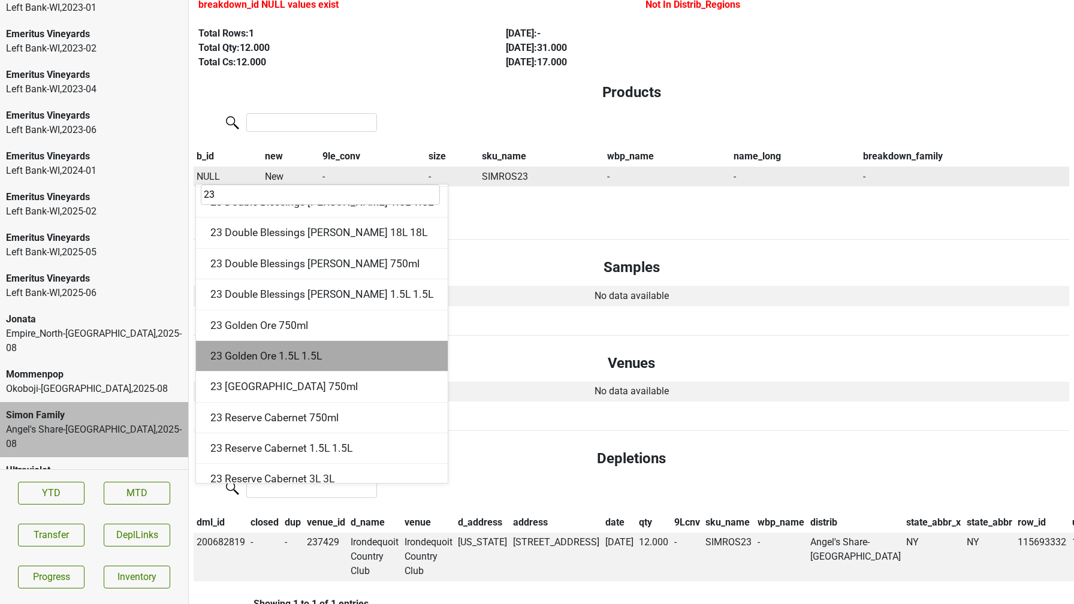
scroll to position [101, 0]
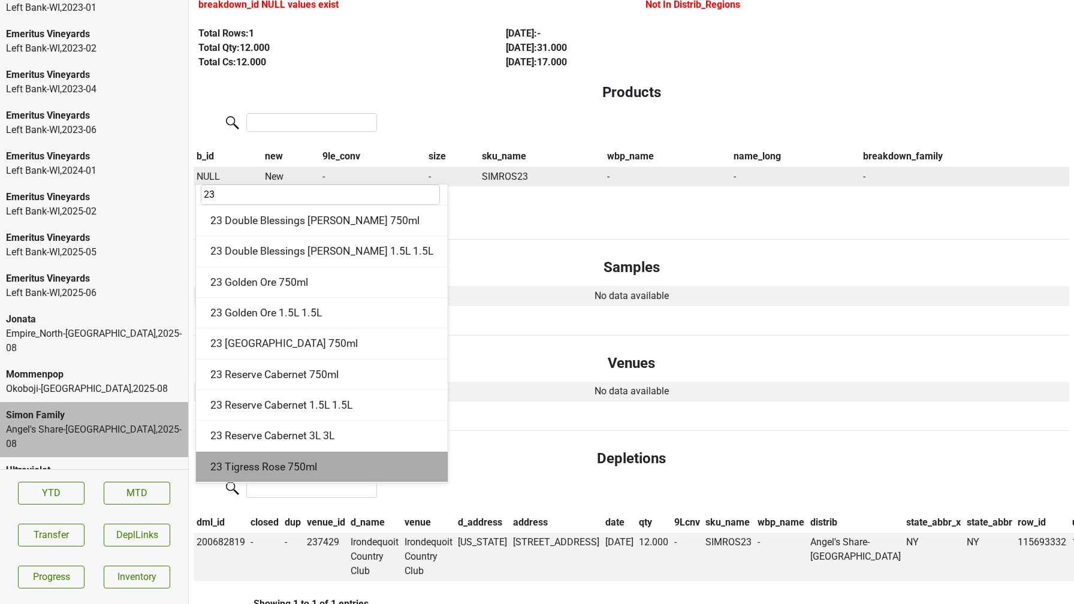
type input "23"
click at [295, 466] on div "23 Tigress Rose 750ml" at bounding box center [322, 467] width 252 height 31
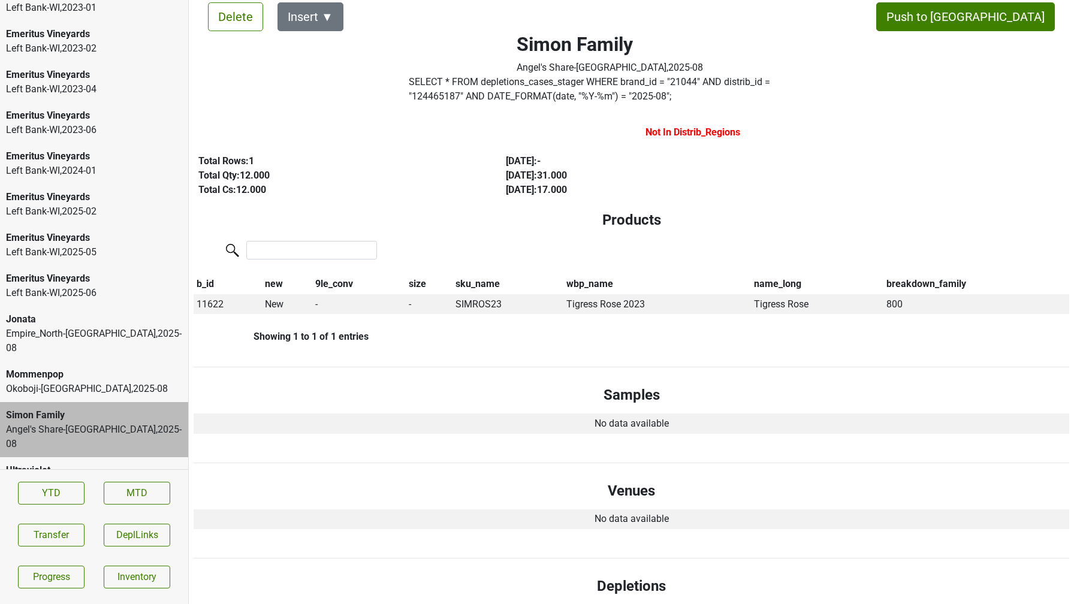
scroll to position [0, 0]
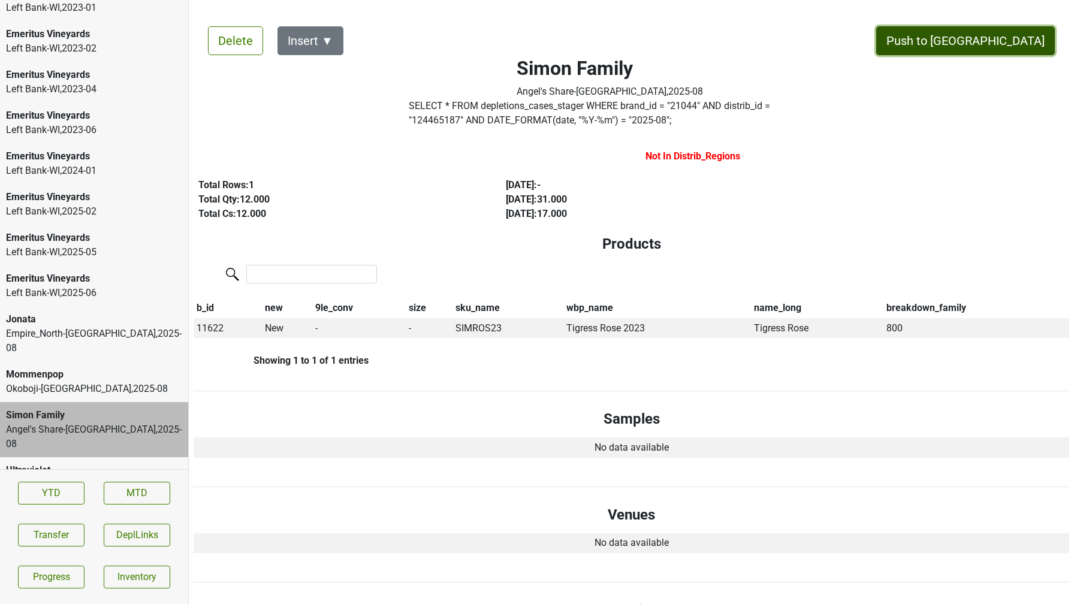
click at [1004, 31] on button "Push to [GEOGRAPHIC_DATA]" at bounding box center [965, 40] width 179 height 29
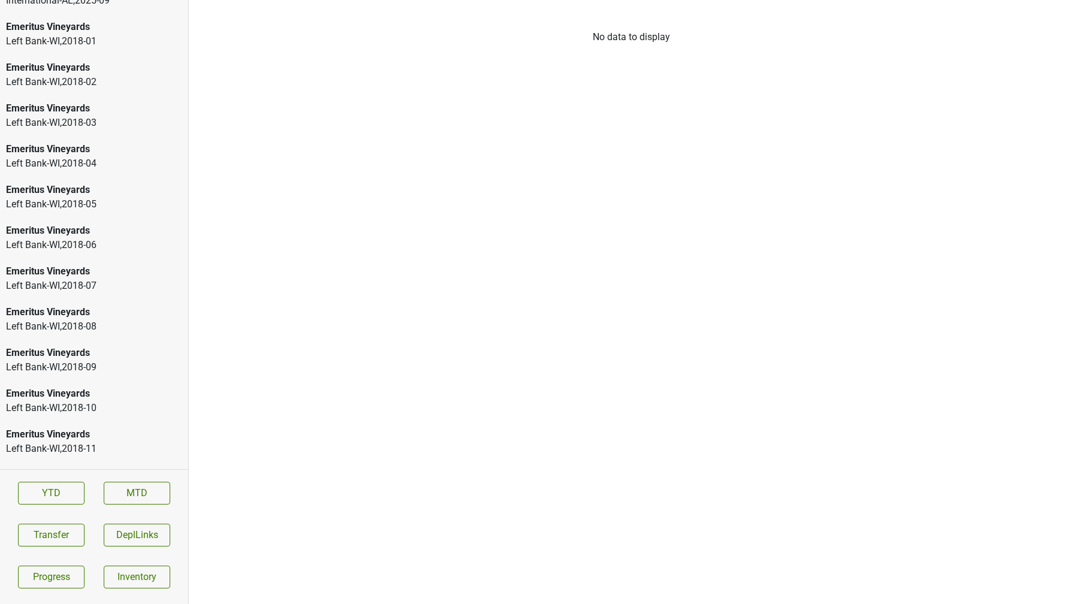
scroll to position [141, 0]
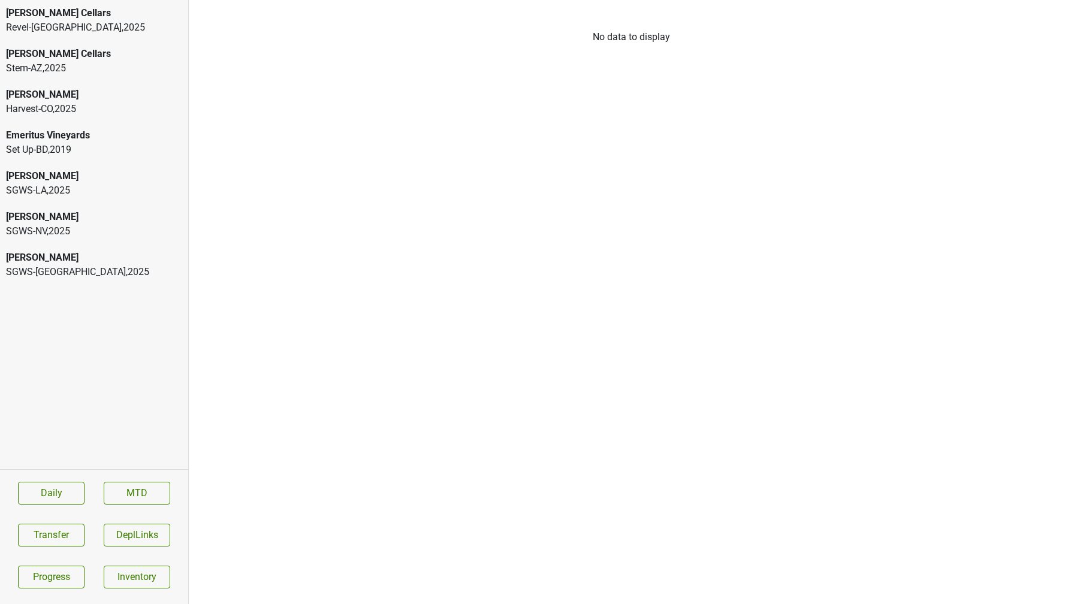
click at [29, 231] on div "SGWS-[GEOGRAPHIC_DATA] , 2025" at bounding box center [94, 231] width 176 height 14
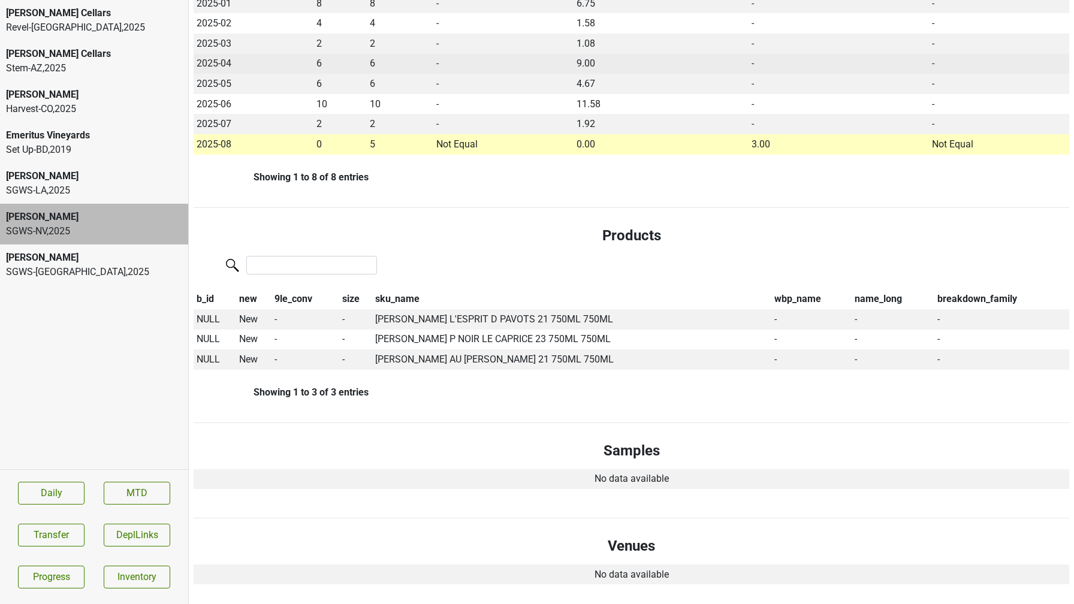
scroll to position [330, 0]
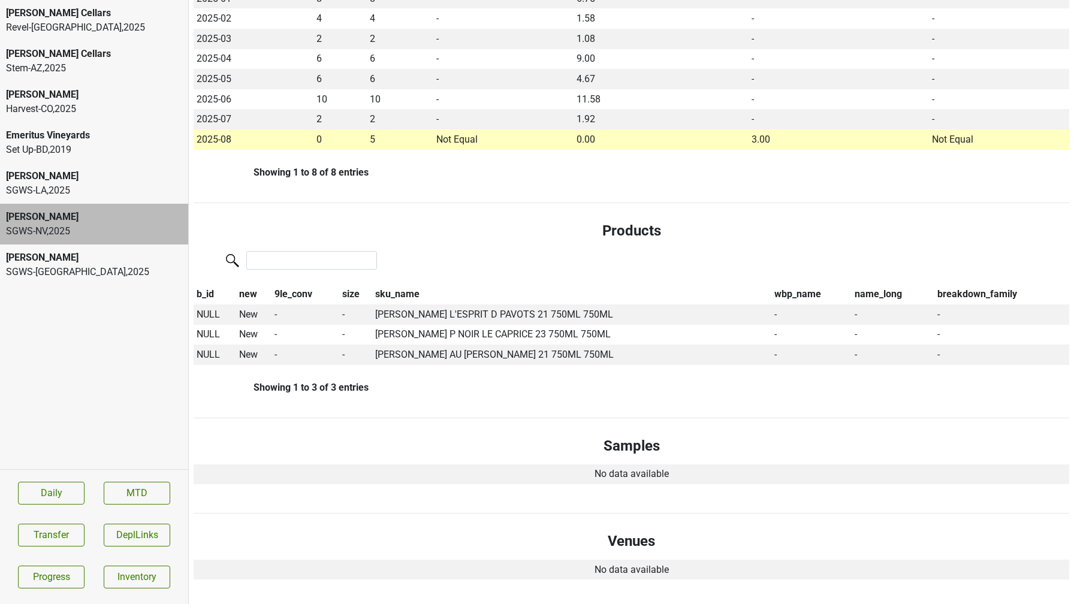
click at [77, 263] on div "[PERSON_NAME]" at bounding box center [94, 257] width 176 height 14
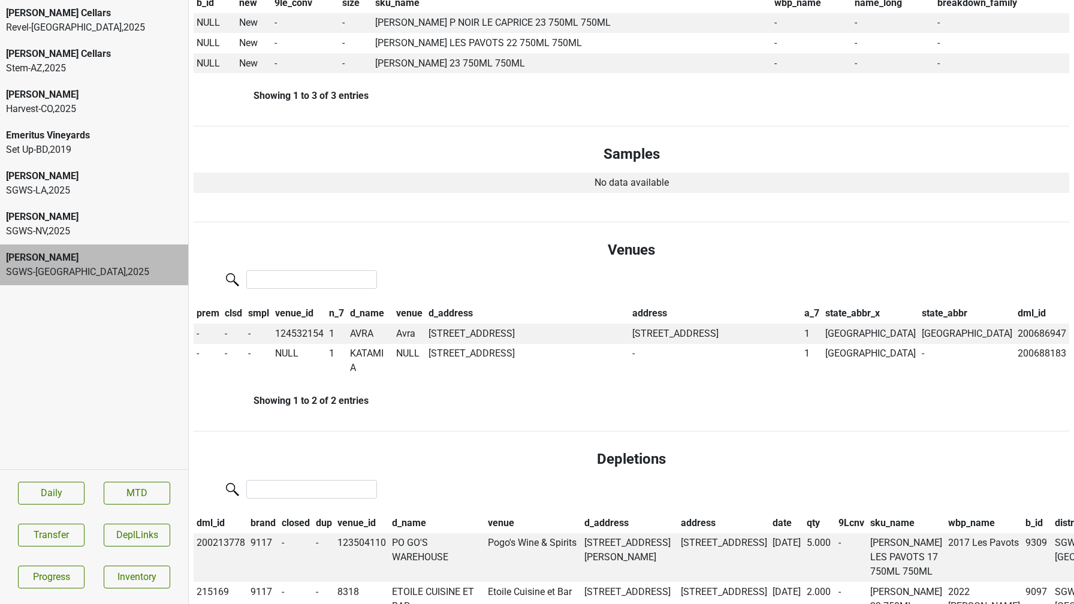
scroll to position [693, 0]
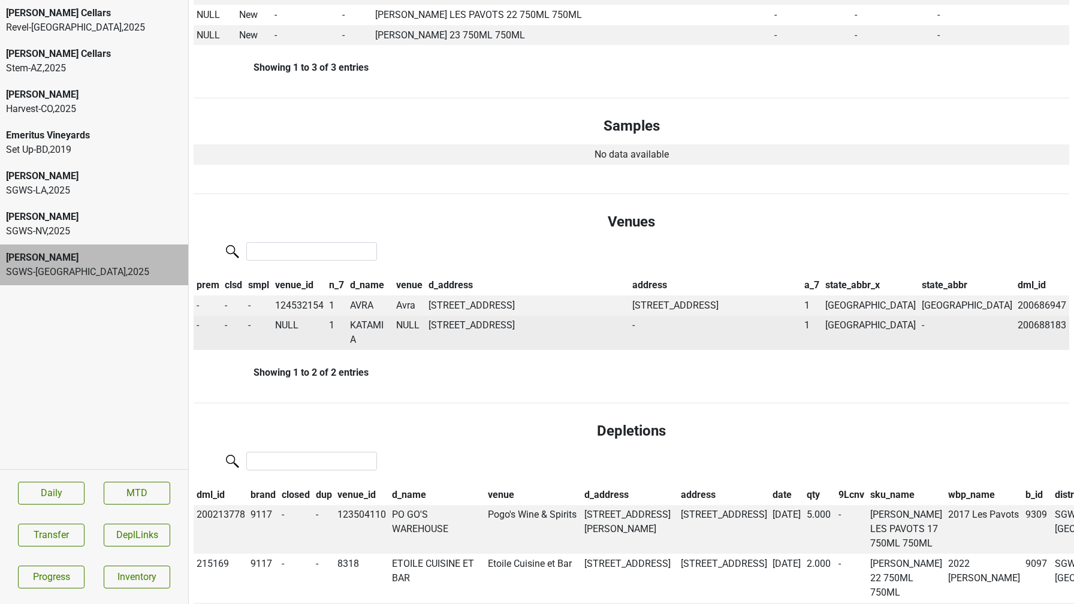
click at [386, 328] on td "KATAMI A" at bounding box center [370, 333] width 46 height 35
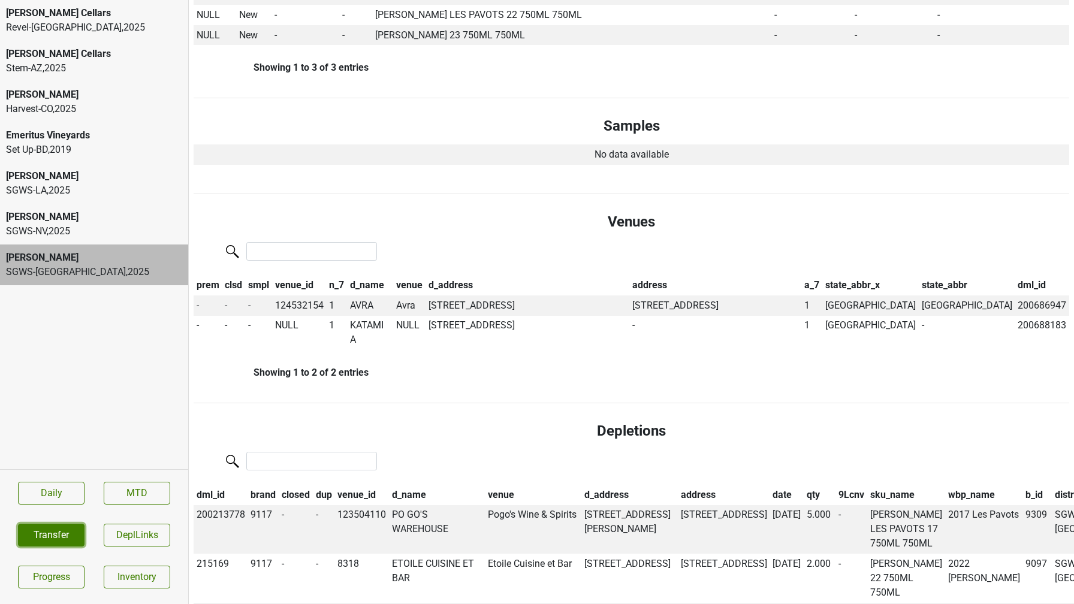
click at [46, 530] on button "Transfer" at bounding box center [51, 535] width 67 height 23
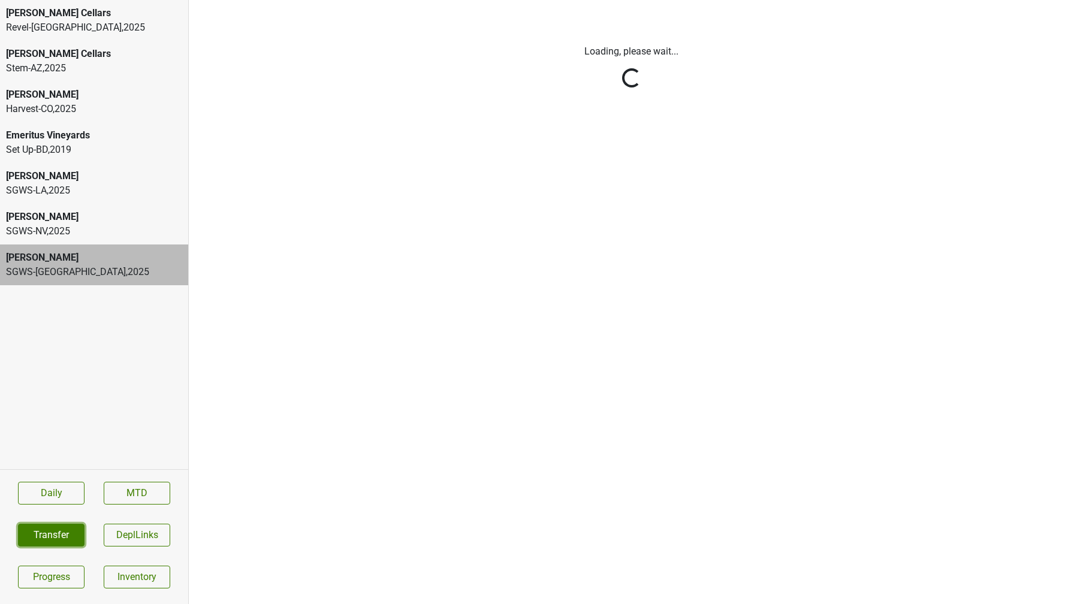
scroll to position [0, 0]
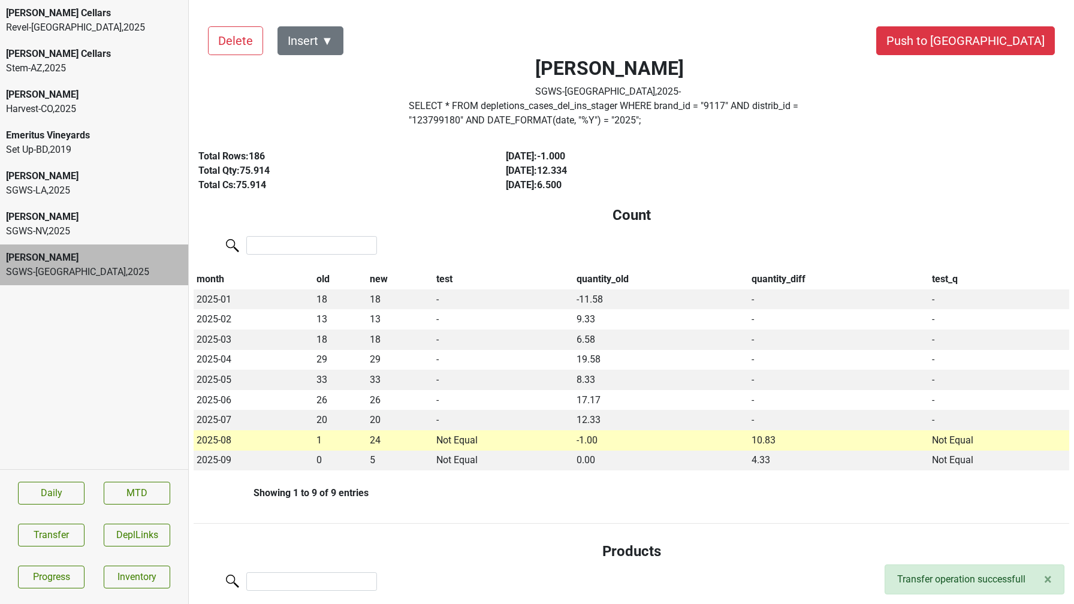
click at [83, 194] on div "SGWS-LA , 2025" at bounding box center [94, 190] width 176 height 14
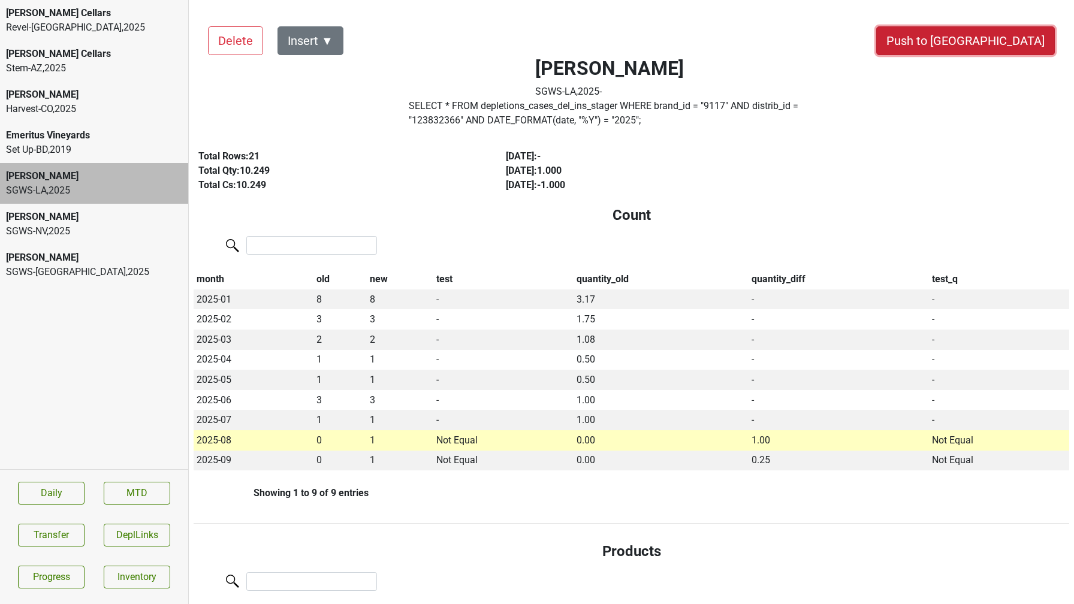
click at [1023, 49] on button "Push to DC" at bounding box center [965, 40] width 179 height 29
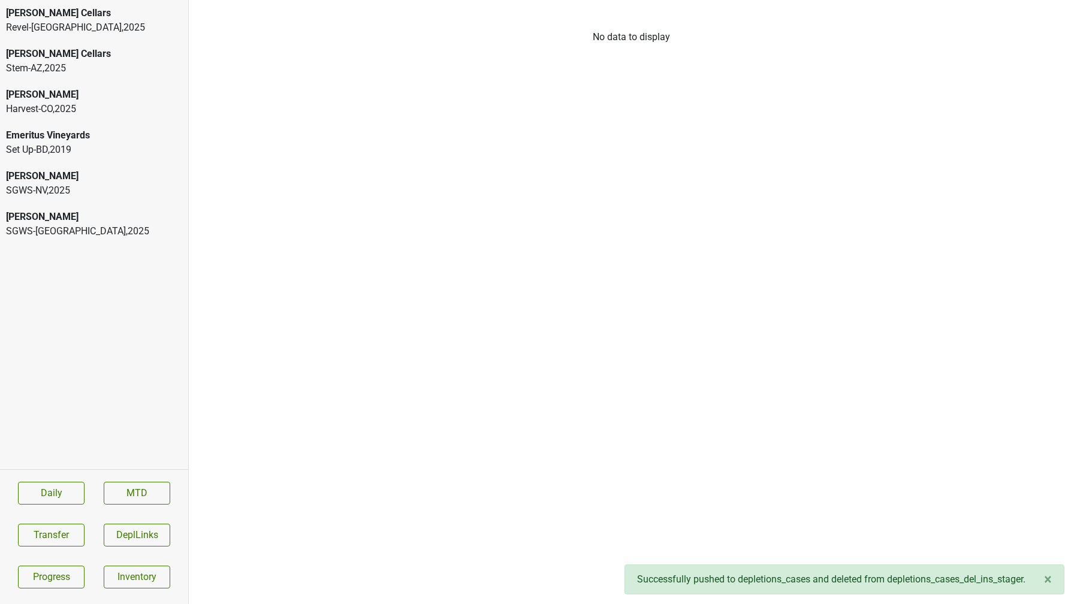
click at [71, 182] on div "Peter Michael" at bounding box center [94, 176] width 176 height 14
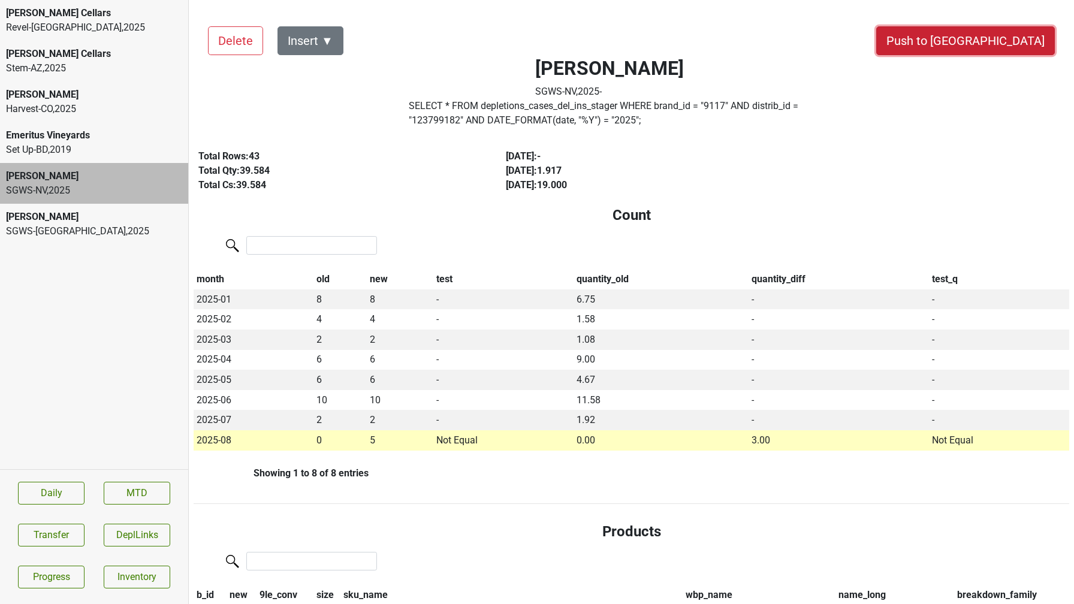
click at [995, 40] on button "Push to DC" at bounding box center [965, 40] width 179 height 29
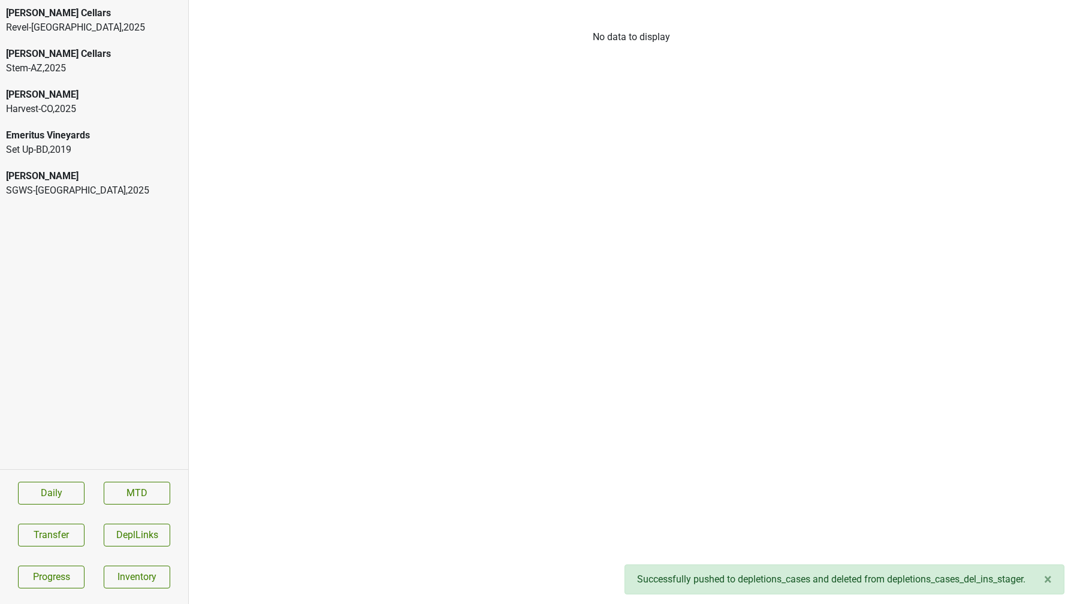
click at [120, 188] on div "SGWS-TX , 2025" at bounding box center [94, 190] width 176 height 14
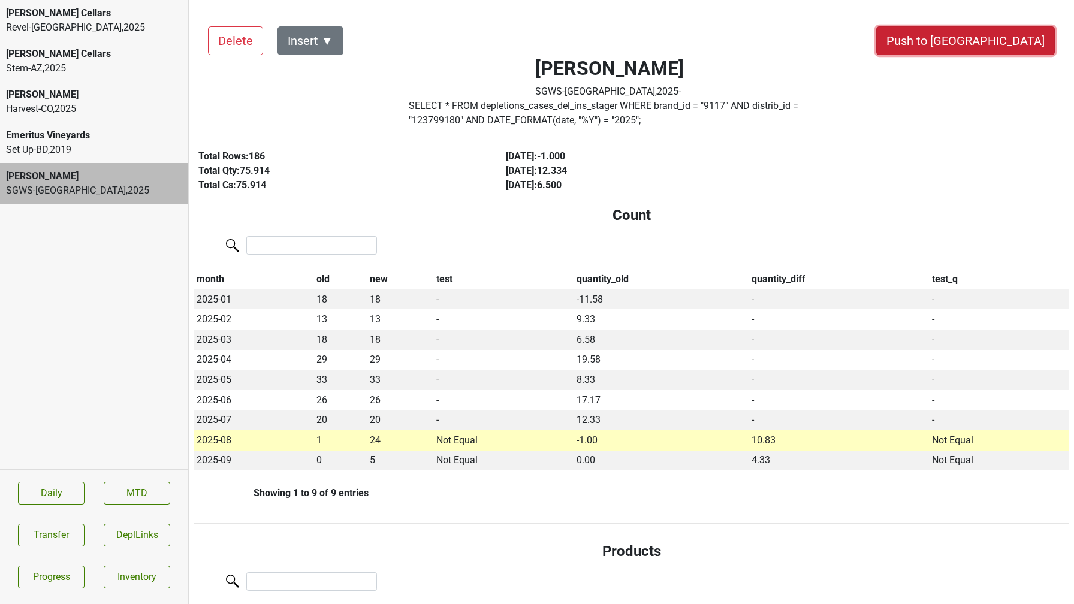
click at [997, 34] on button "Push to DC" at bounding box center [965, 40] width 179 height 29
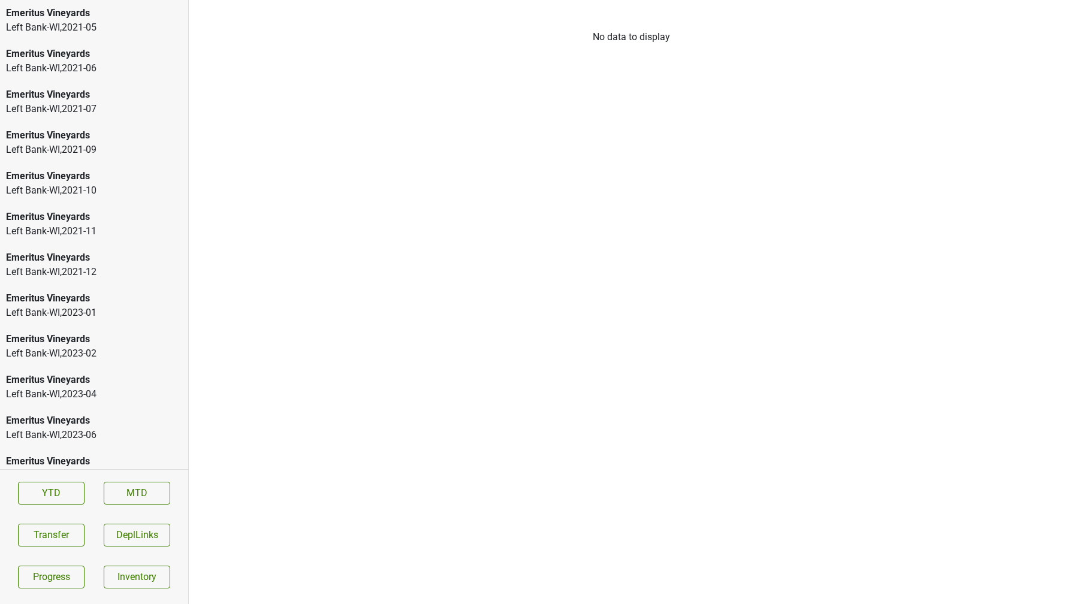
scroll to position [1853, 0]
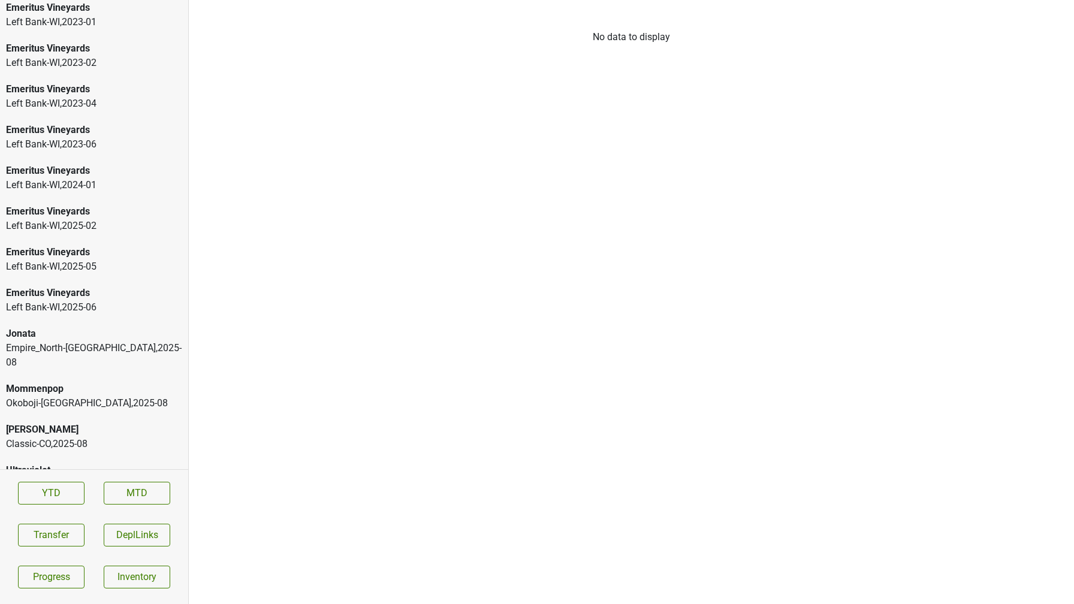
click at [71, 327] on div "Jonata" at bounding box center [94, 334] width 176 height 14
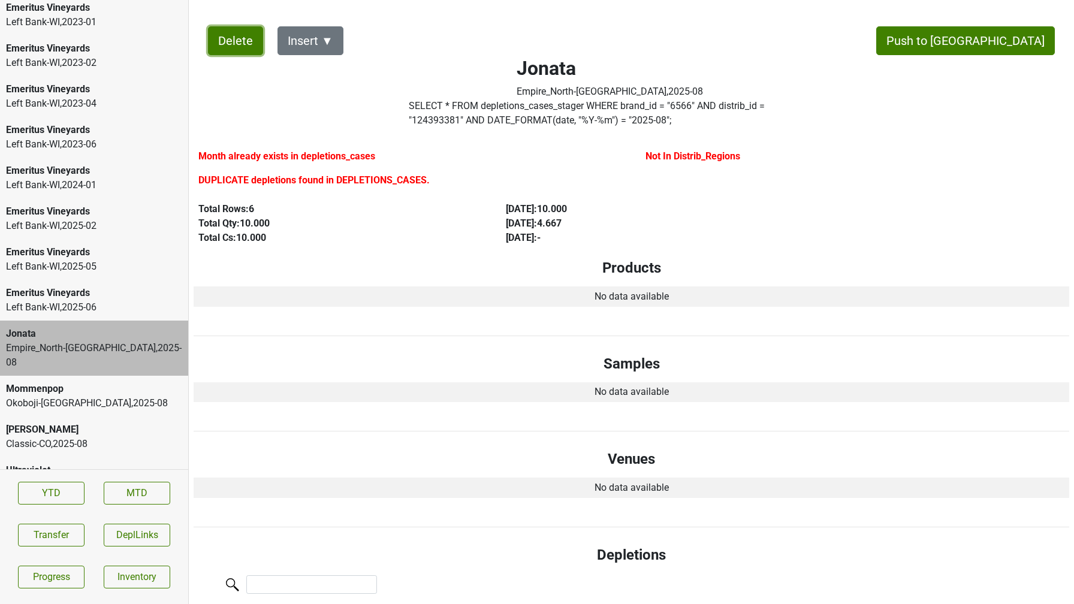
click at [231, 36] on button "Delete" at bounding box center [235, 40] width 55 height 29
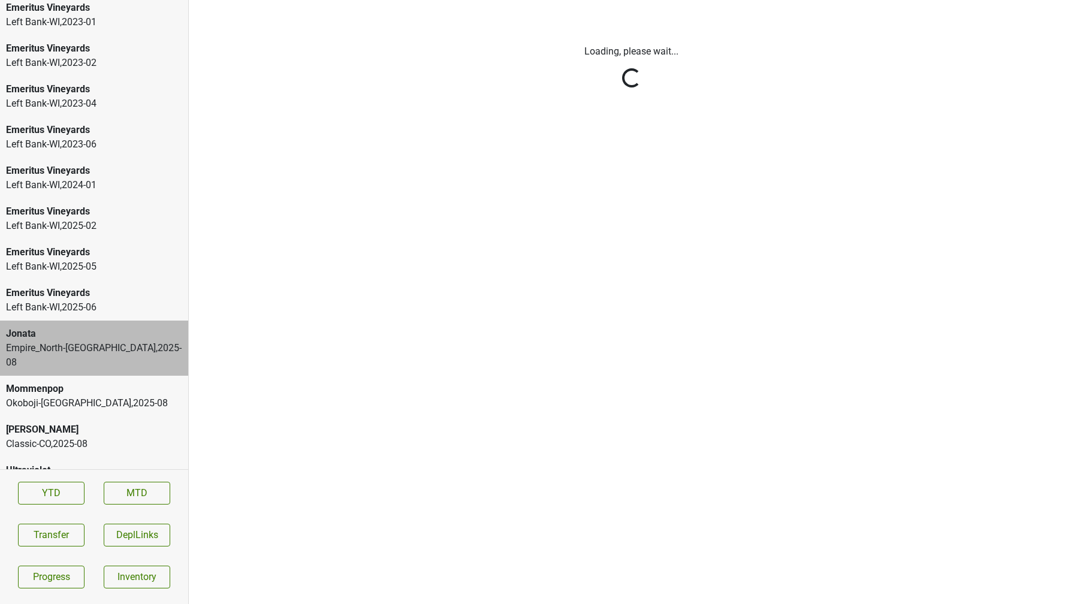
scroll to position [1812, 0]
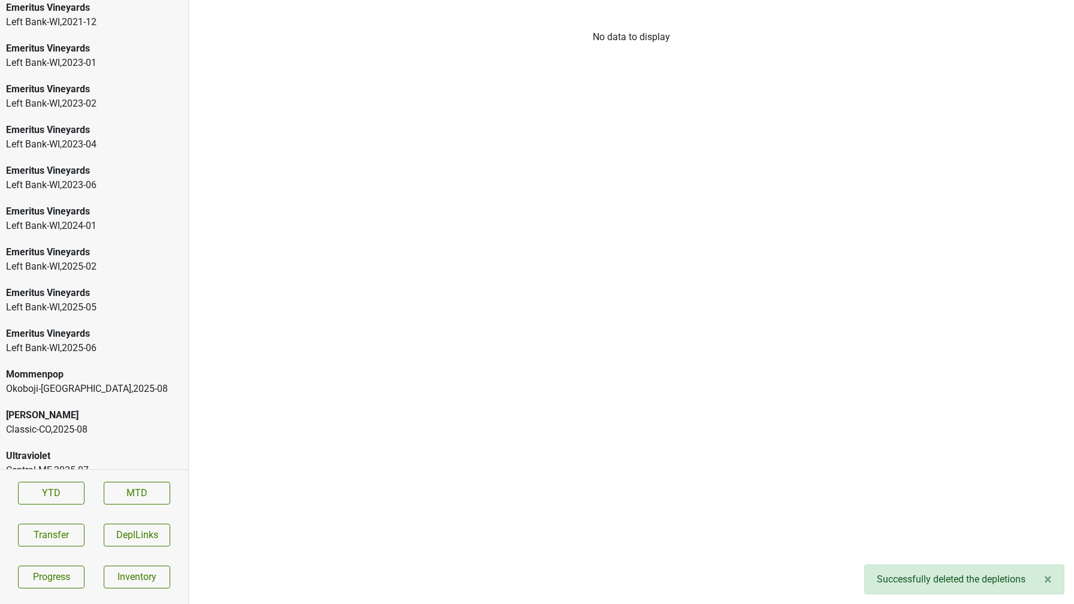
click at [117, 408] on div "[PERSON_NAME]" at bounding box center [94, 415] width 176 height 14
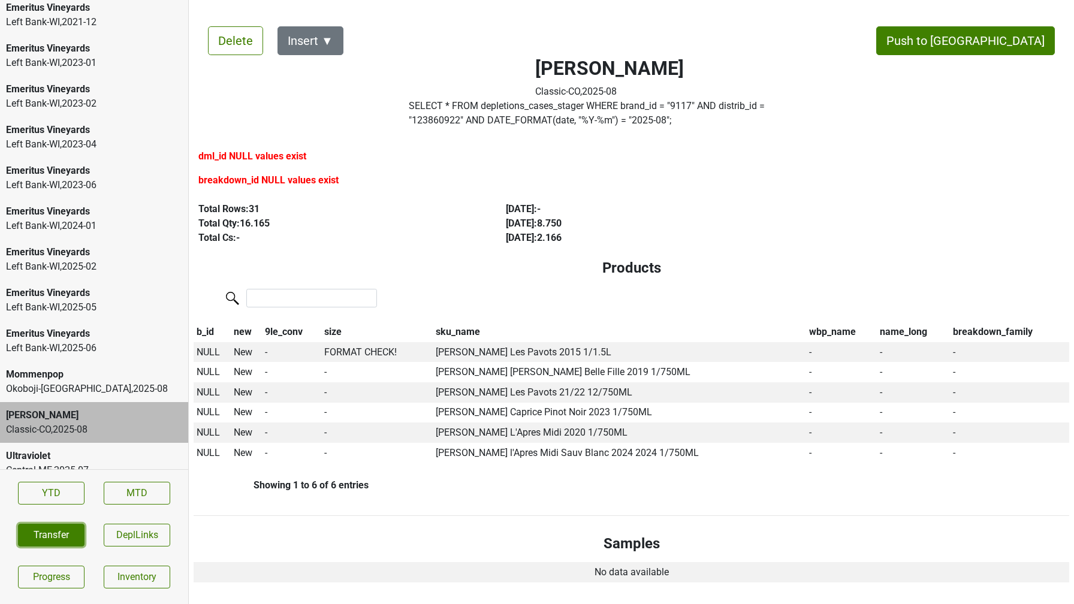
click at [46, 539] on button "Transfer" at bounding box center [51, 535] width 67 height 23
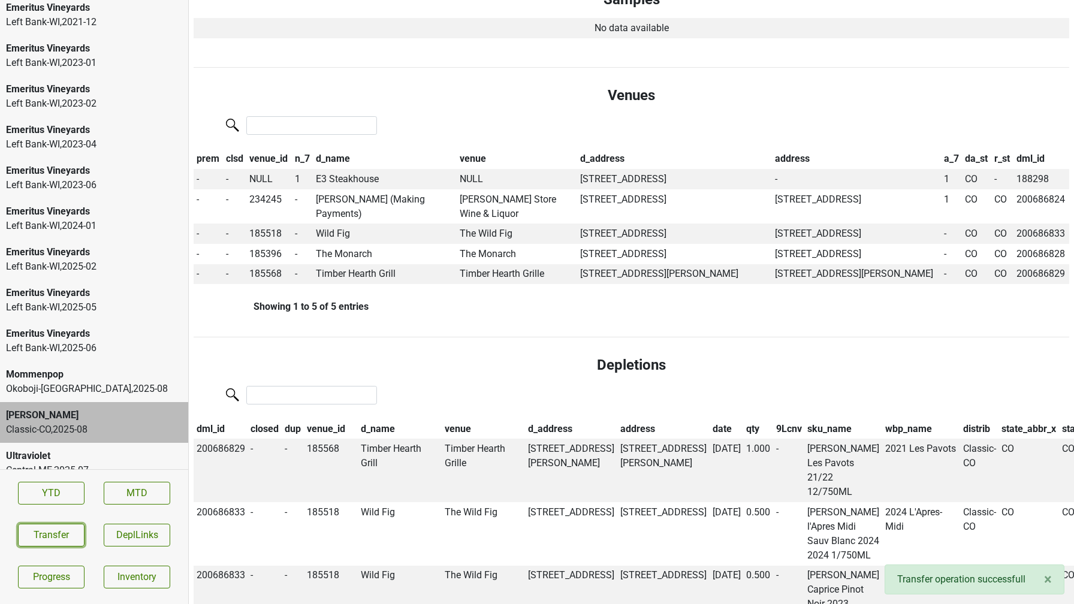
scroll to position [523, 0]
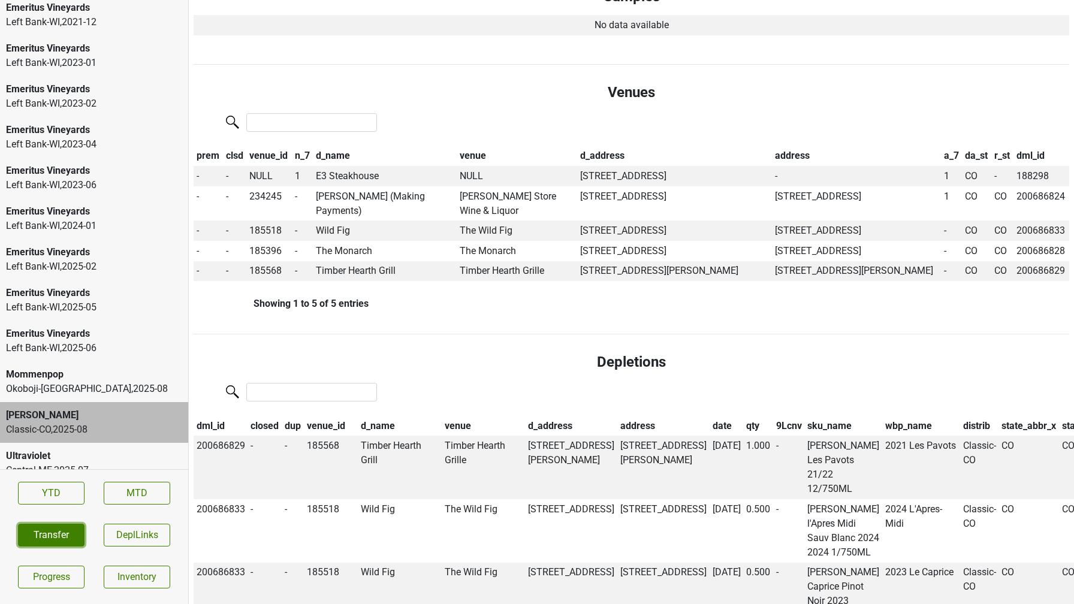
click at [40, 533] on button "Transfer" at bounding box center [51, 535] width 67 height 23
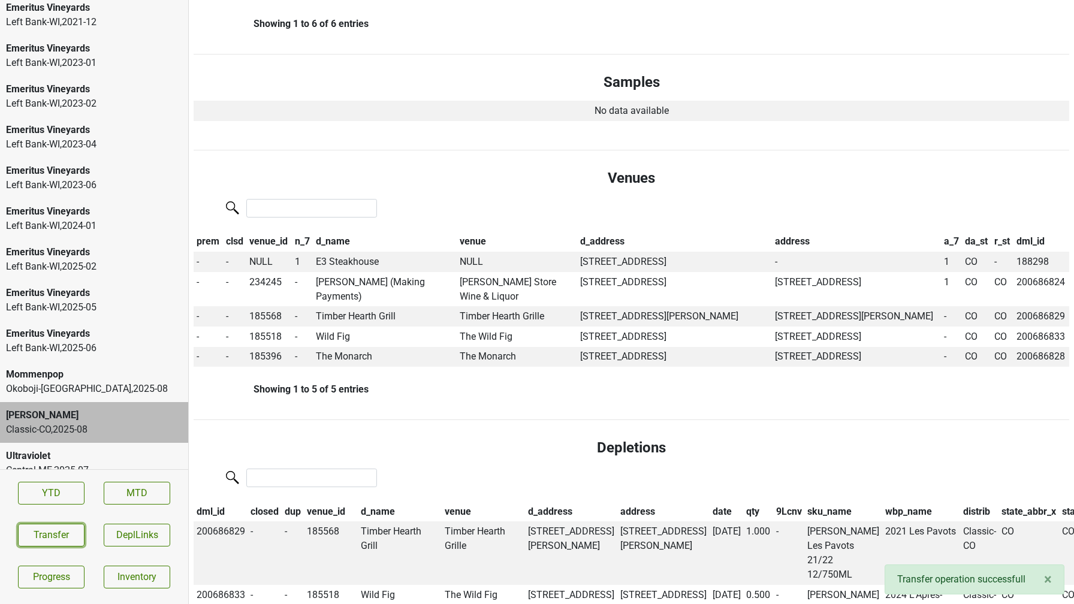
scroll to position [441, 0]
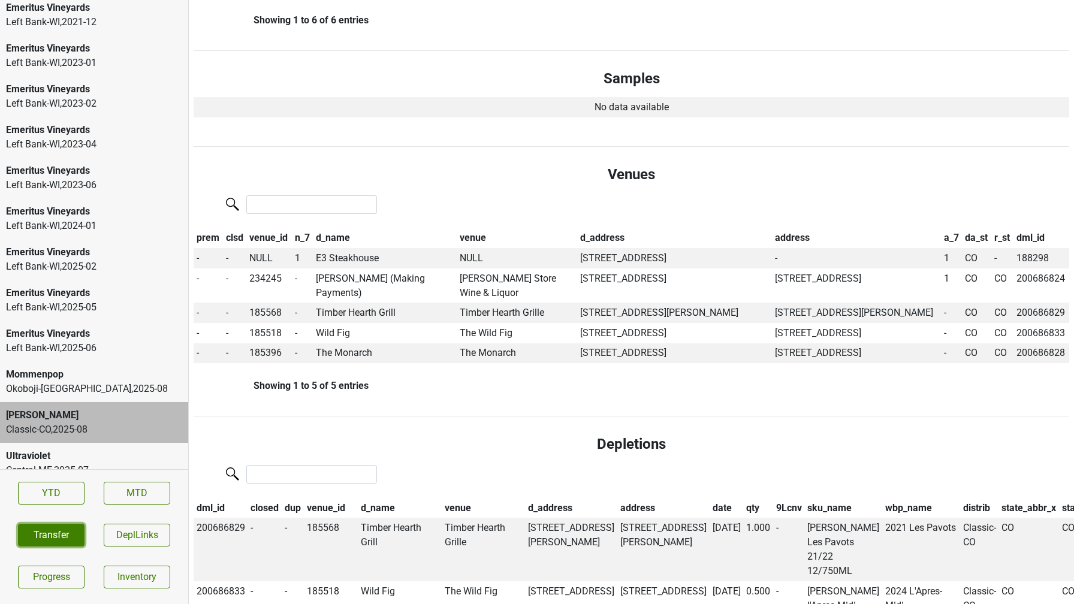
click at [49, 537] on button "Transfer" at bounding box center [51, 535] width 67 height 23
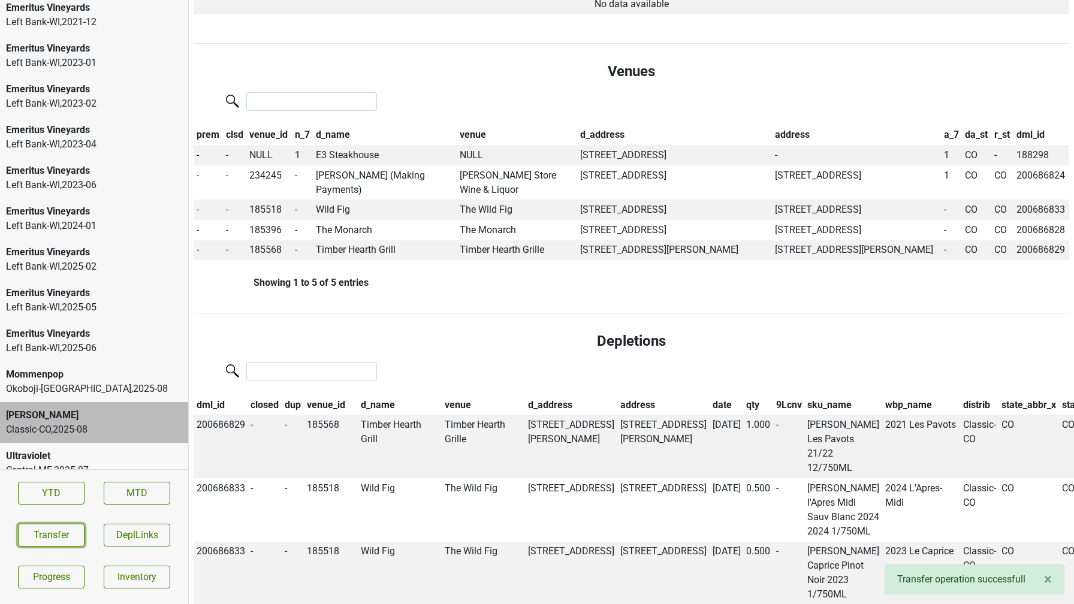
scroll to position [552, 0]
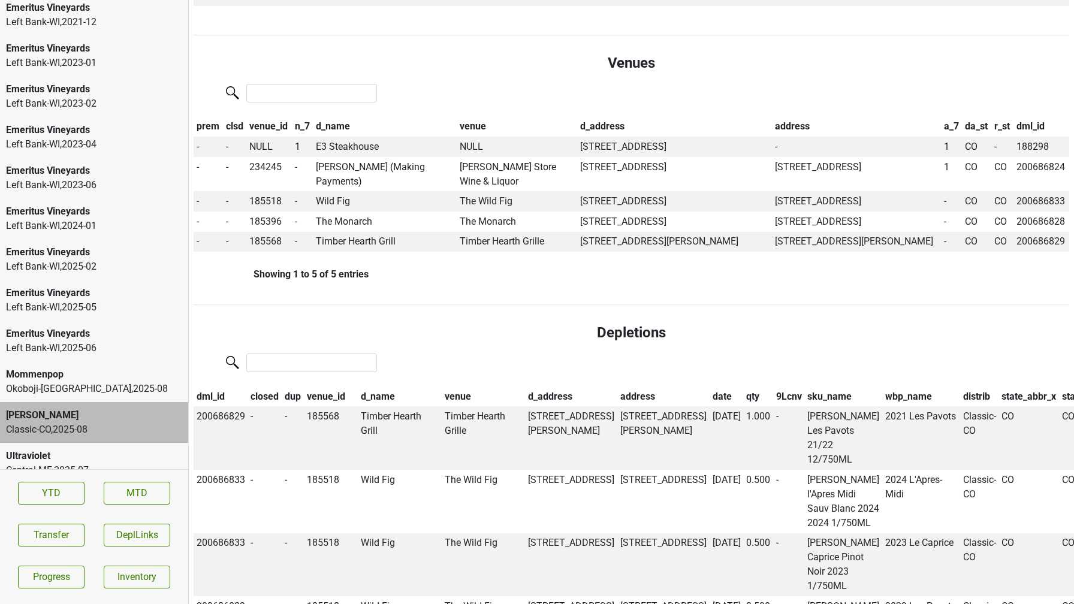
click at [53, 521] on section "YTD MTD Transfer DeplLinks Progress Inventory" at bounding box center [94, 534] width 188 height 131
click at [52, 535] on button "Transfer" at bounding box center [51, 535] width 67 height 23
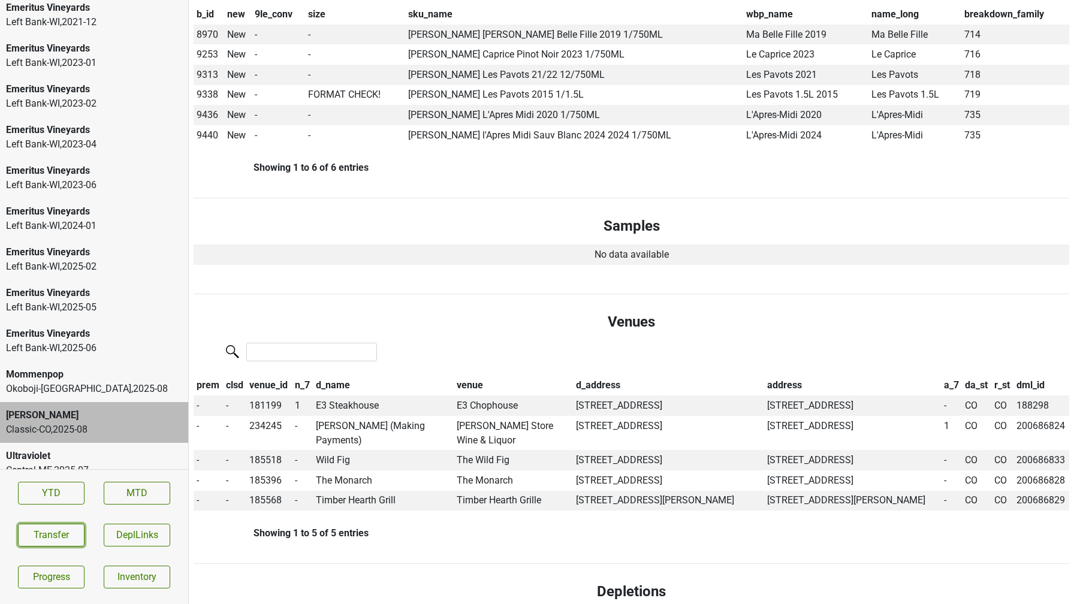
scroll to position [0, 0]
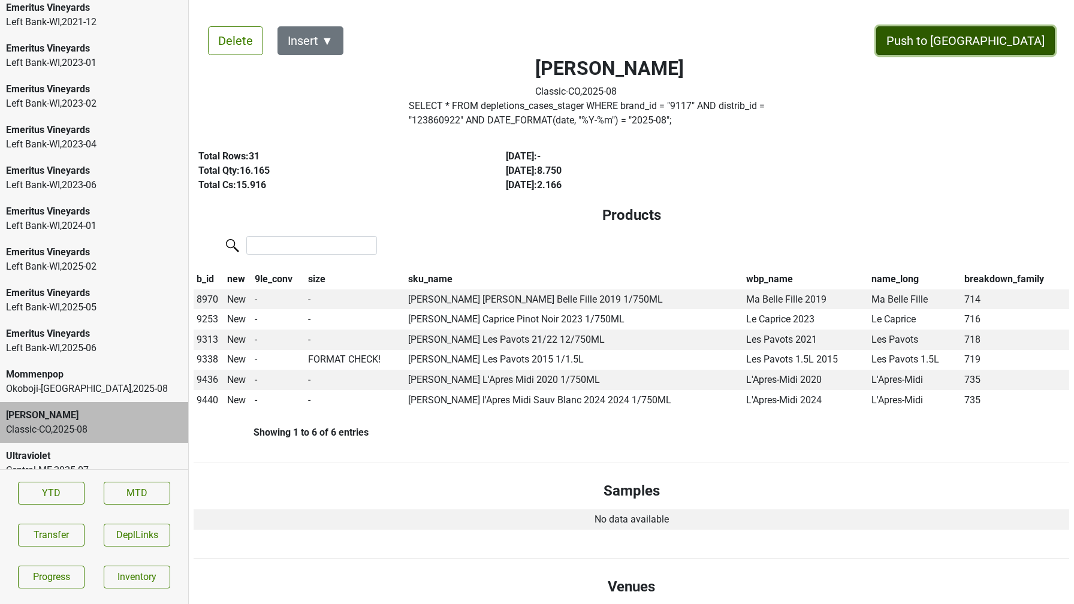
click at [1013, 34] on button "Push to [GEOGRAPHIC_DATA]" at bounding box center [965, 40] width 179 height 29
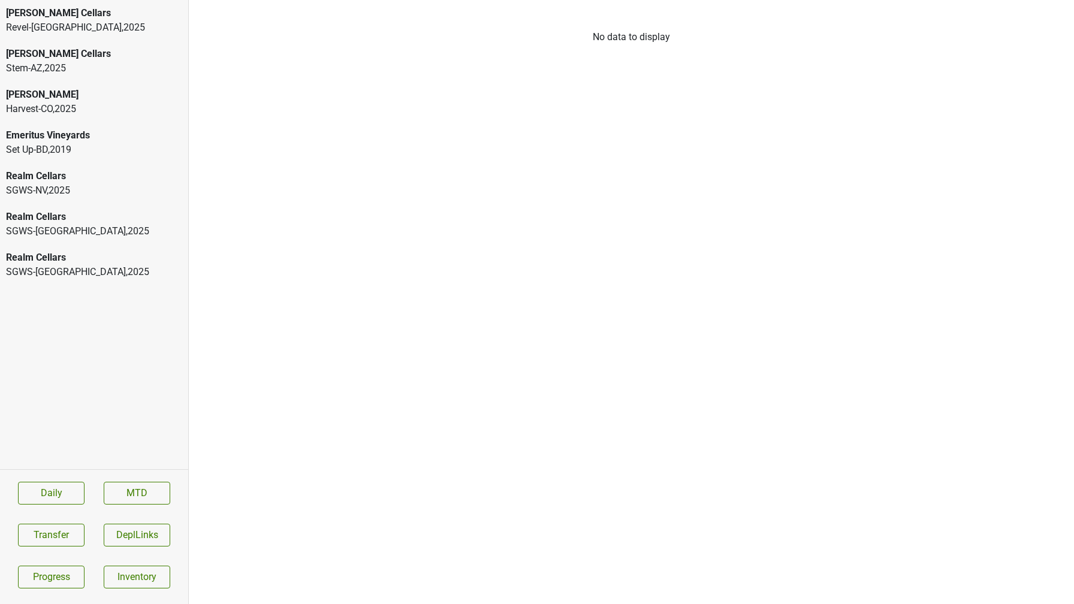
click at [110, 200] on div "Realm Cellars SGWS-NV , 2025" at bounding box center [94, 183] width 188 height 41
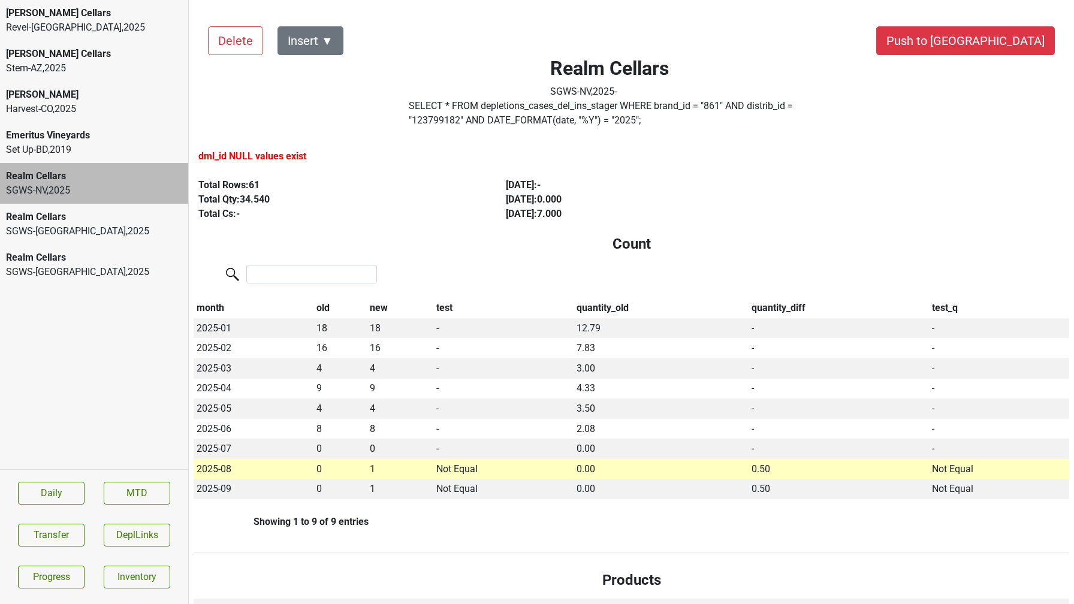
click at [95, 227] on div "SGWS-TX , 2025" at bounding box center [94, 231] width 176 height 14
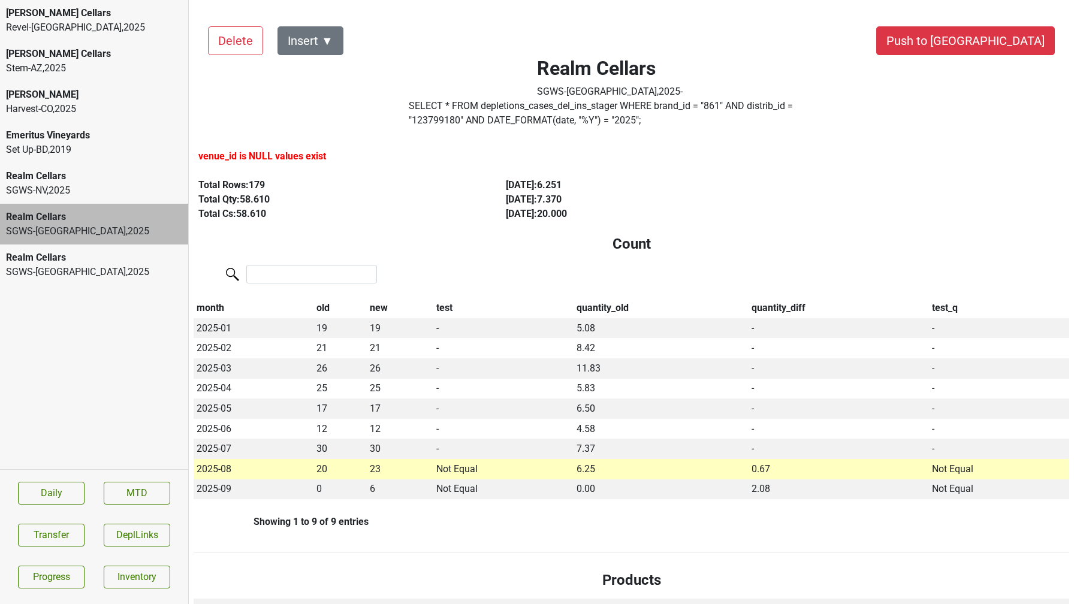
click at [43, 267] on div "SGWS-WA , 2025" at bounding box center [94, 272] width 176 height 14
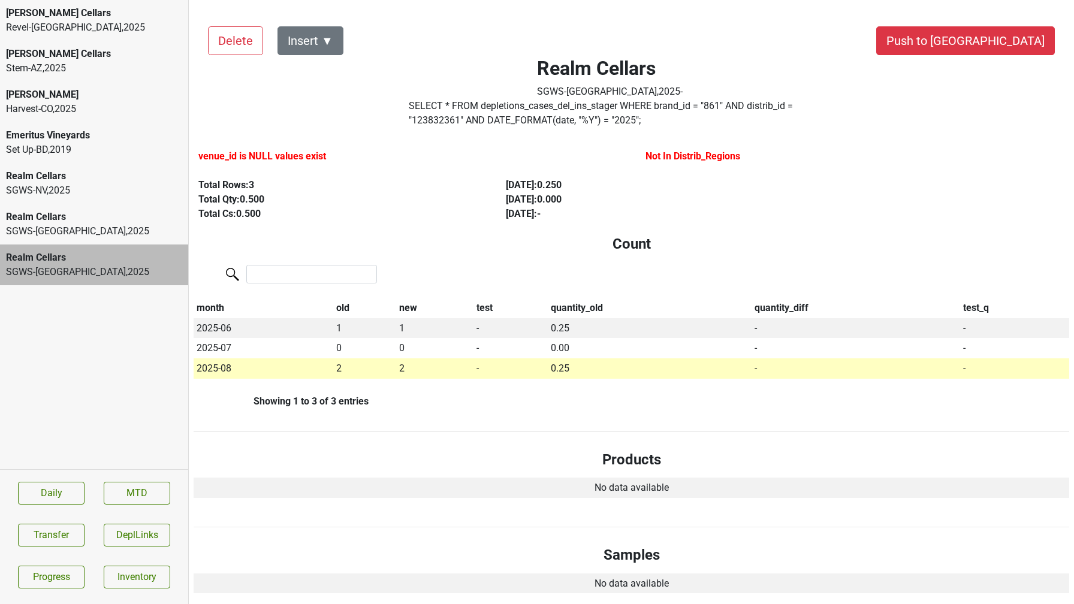
click at [107, 213] on div "Realm Cellars" at bounding box center [94, 217] width 176 height 14
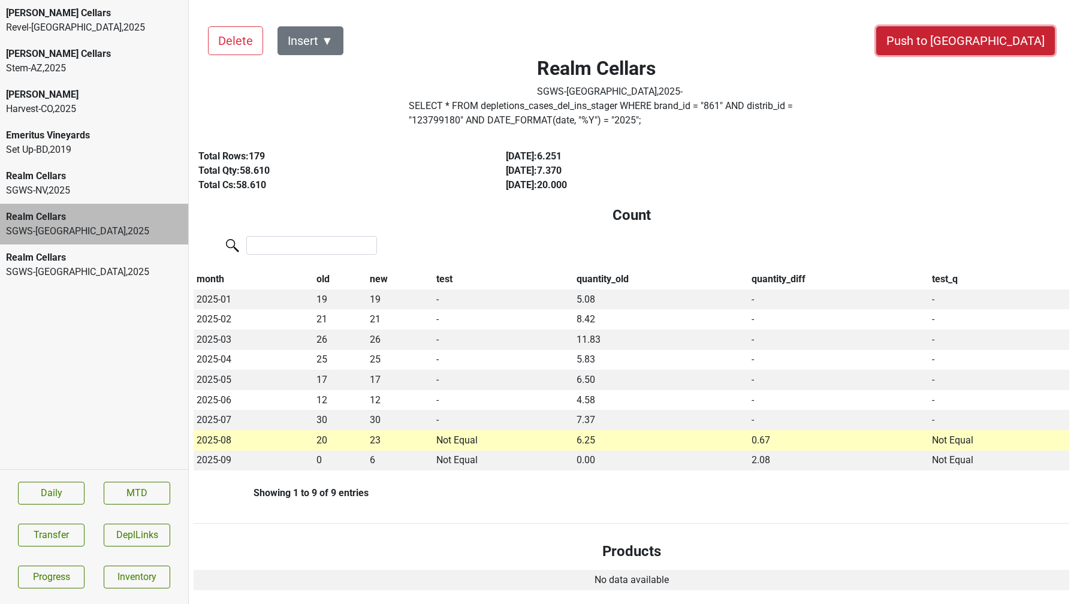
click at [1001, 50] on button "Push to DC" at bounding box center [965, 40] width 179 height 29
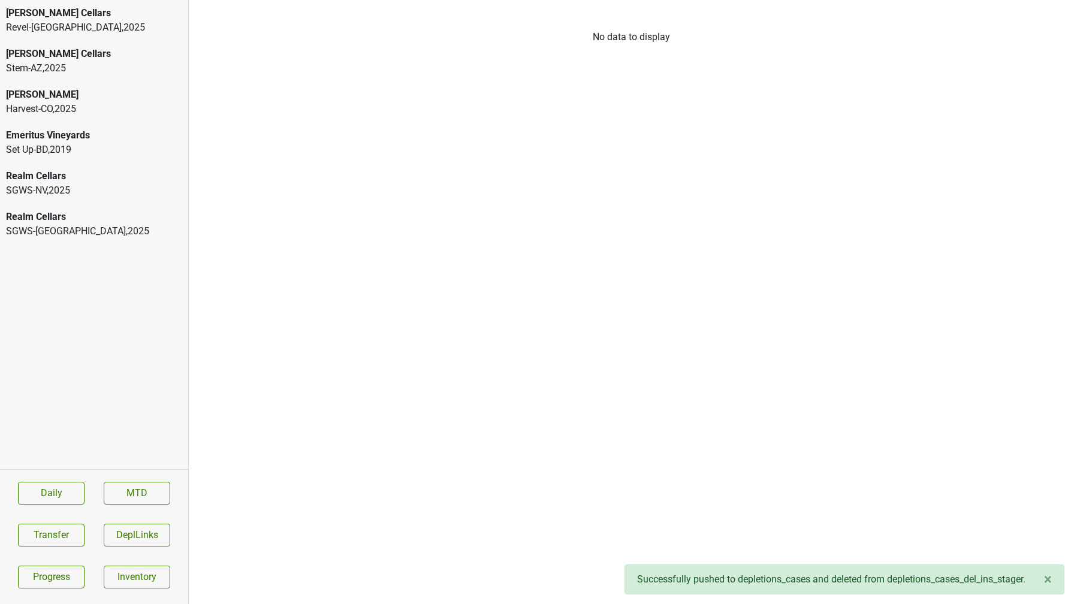
click at [92, 232] on div "SGWS-WA , 2025" at bounding box center [94, 231] width 176 height 14
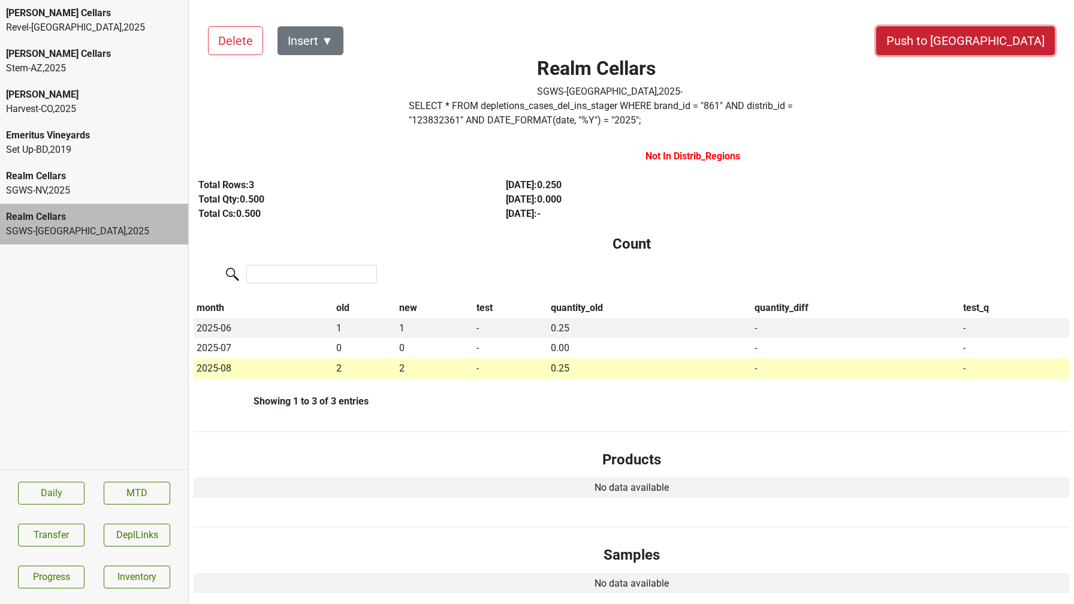
click at [999, 50] on button "Push to DC" at bounding box center [965, 40] width 179 height 29
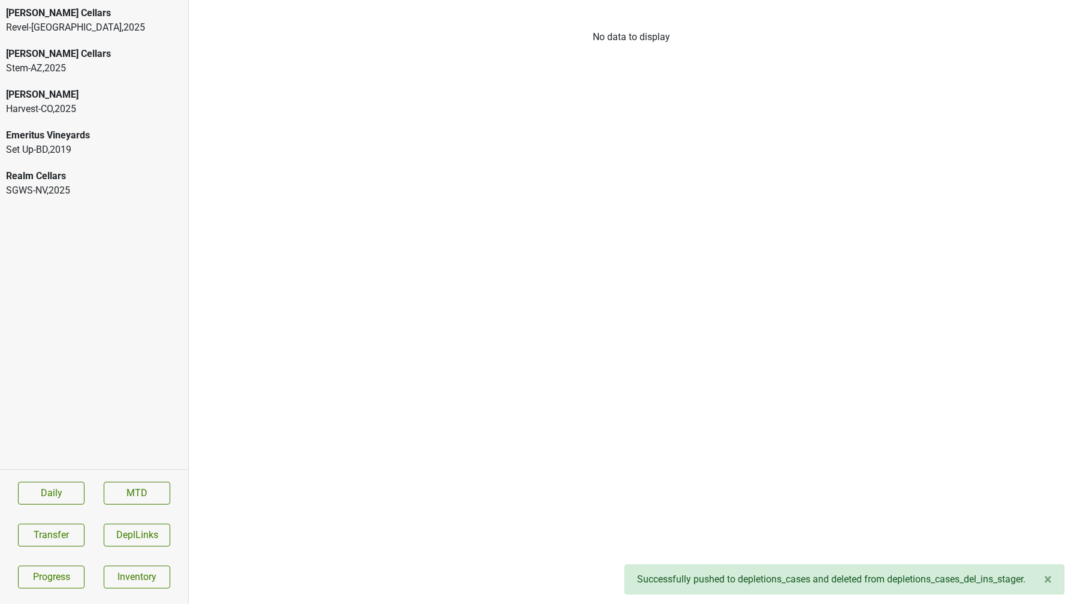
click at [91, 182] on div "Realm Cellars" at bounding box center [94, 176] width 176 height 14
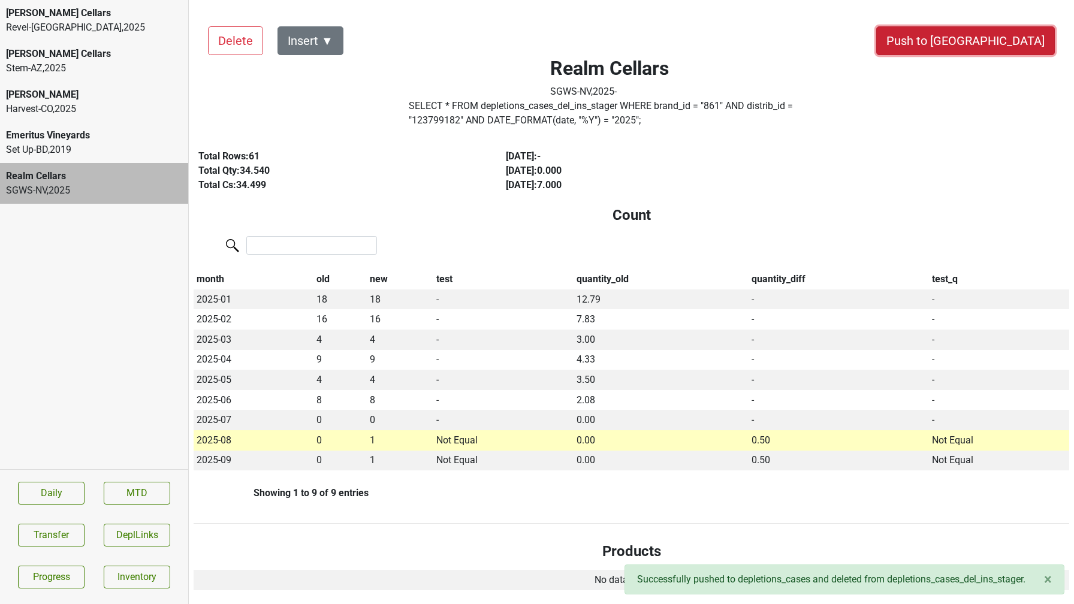
click at [1003, 52] on button "Push to DC" at bounding box center [965, 40] width 179 height 29
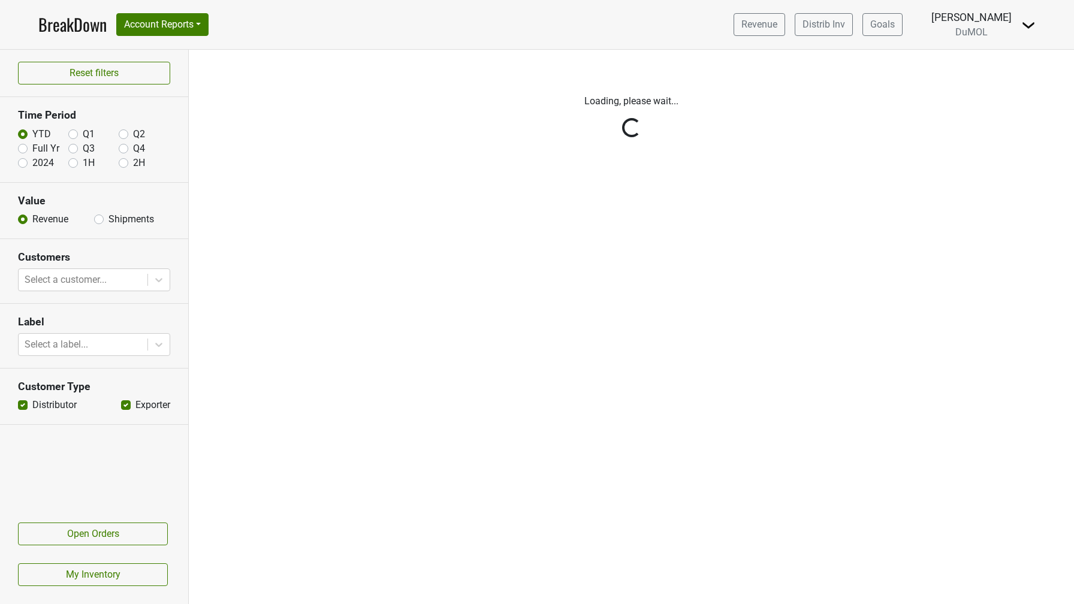
click at [1027, 24] on img at bounding box center [1028, 25] width 14 height 14
click at [988, 87] on link "Logout" at bounding box center [987, 86] width 95 height 19
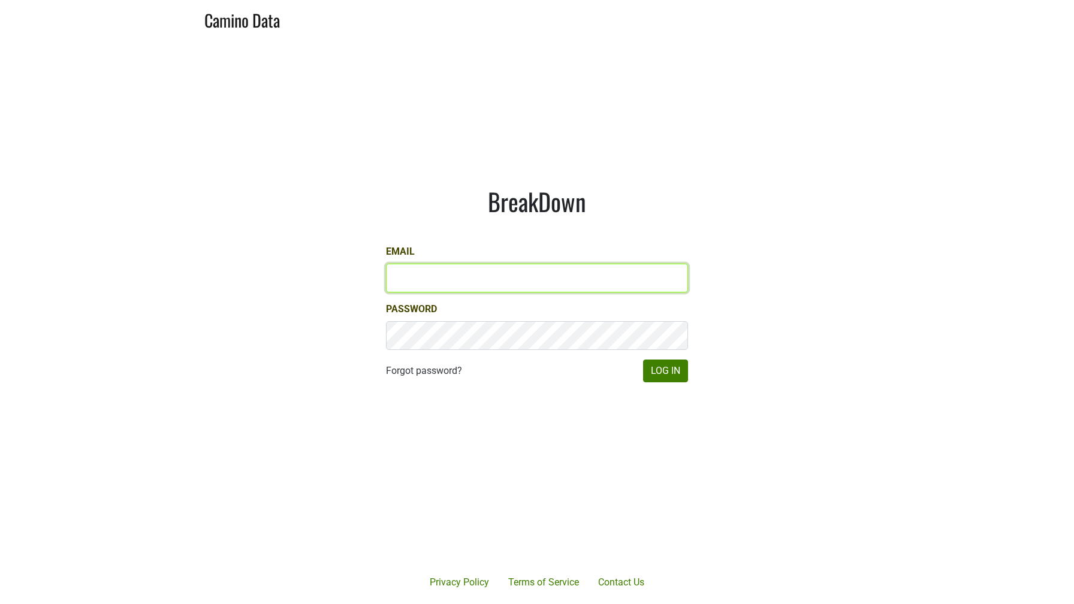
type input "[EMAIL_ADDRESS][DOMAIN_NAME]"
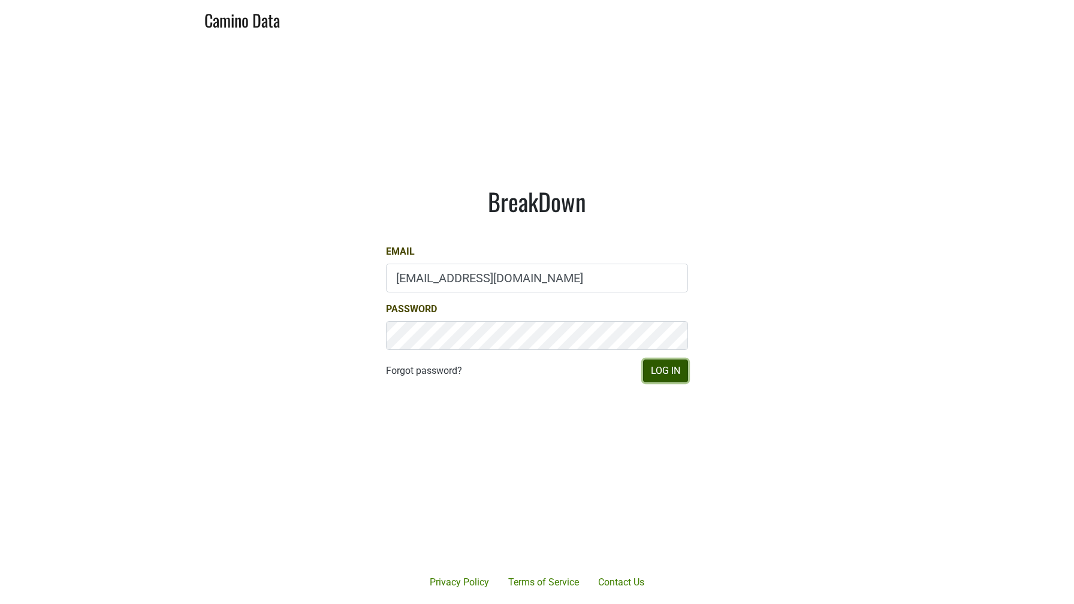
click at [650, 367] on button "Log In" at bounding box center [665, 370] width 45 height 23
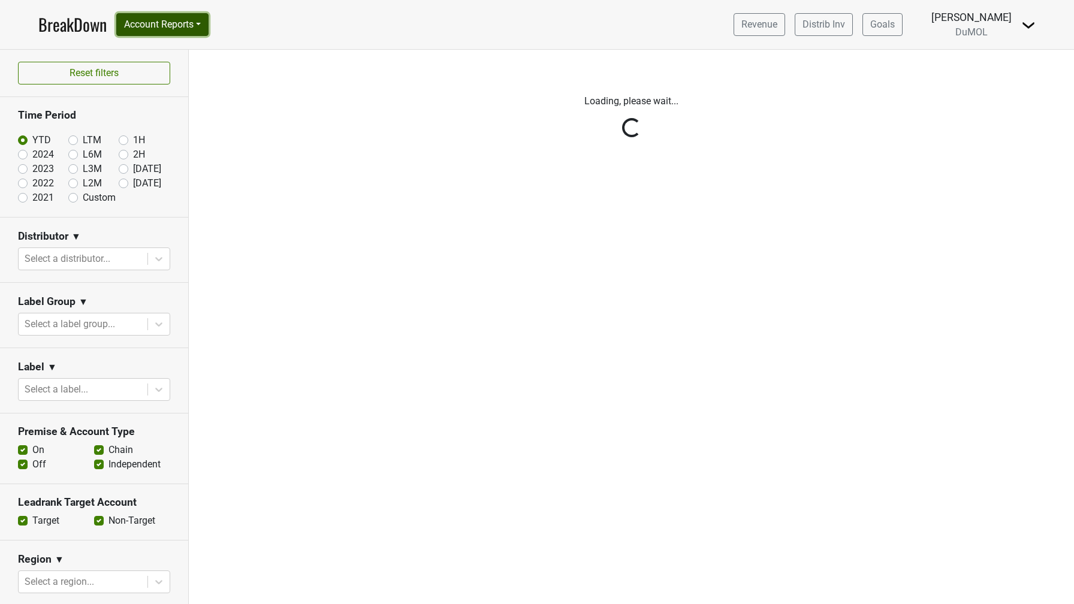
click at [188, 27] on button "Account Reports" at bounding box center [162, 24] width 92 height 23
click at [170, 46] on link "SuperRanker" at bounding box center [170, 52] width 106 height 19
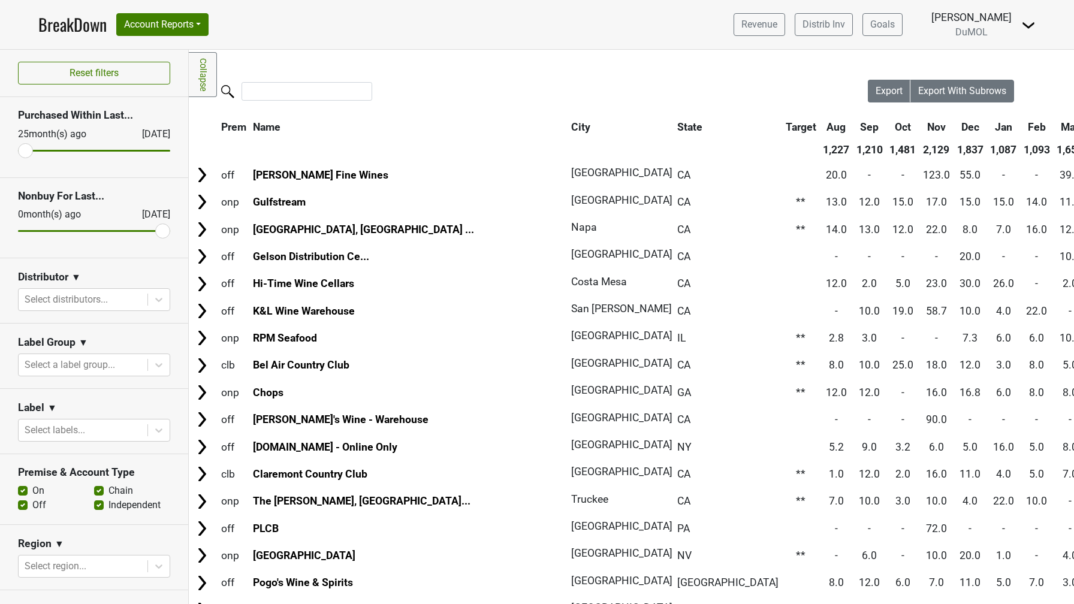
click at [1025, 27] on img at bounding box center [1028, 25] width 14 height 14
click at [980, 80] on link "Logout" at bounding box center [987, 86] width 95 height 19
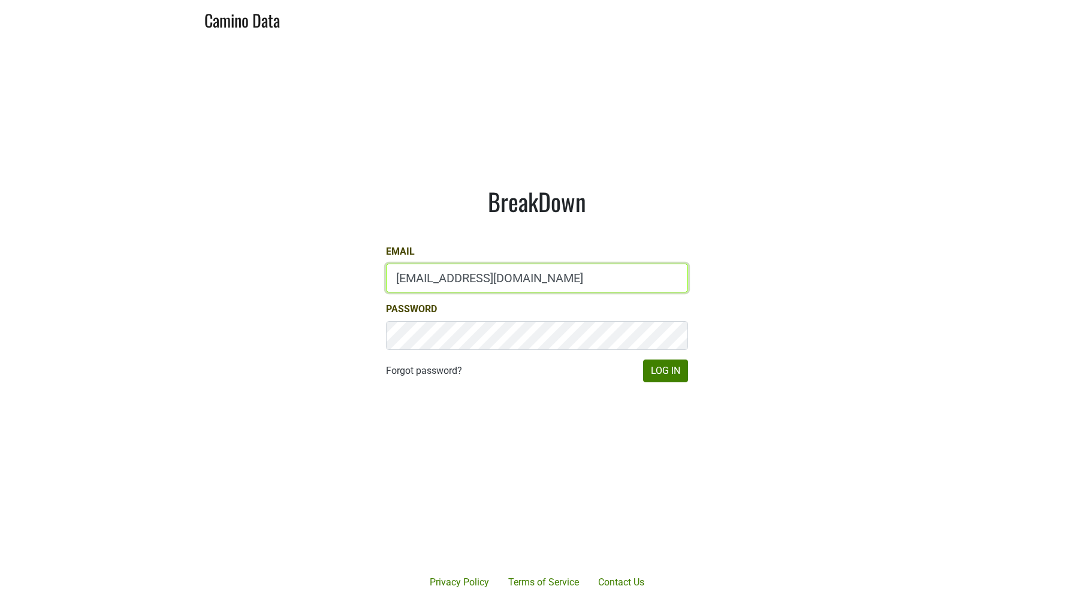
click at [437, 277] on input "[EMAIL_ADDRESS][DOMAIN_NAME]" at bounding box center [537, 278] width 302 height 29
type input "[EMAIL_ADDRESS][DOMAIN_NAME]"
click at [664, 376] on button "Log In" at bounding box center [665, 370] width 45 height 23
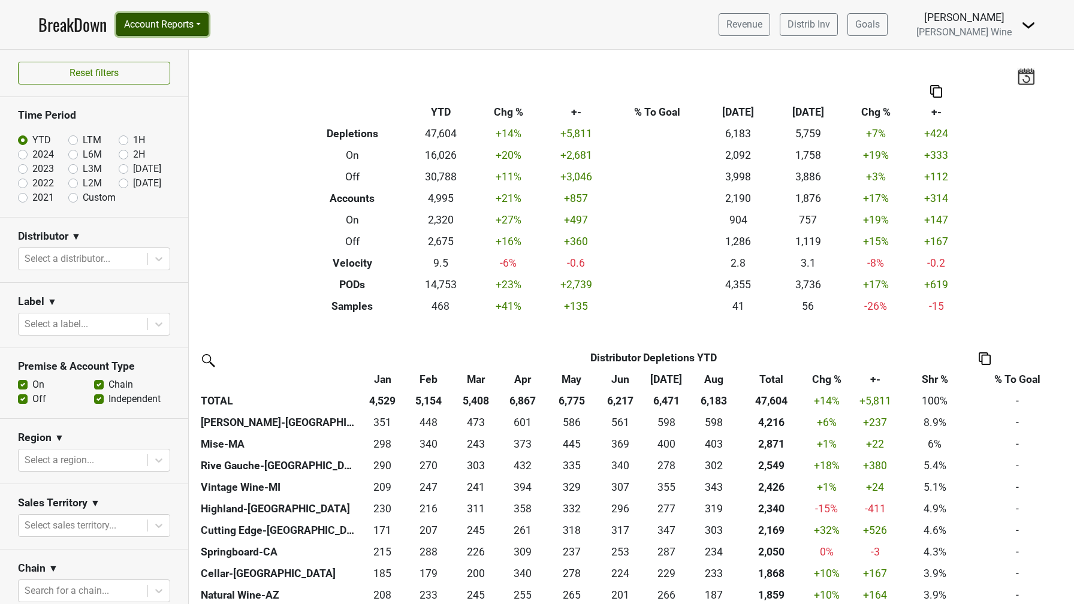
click at [205, 31] on button "Account Reports" at bounding box center [162, 24] width 92 height 23
click at [205, 46] on link "SuperRanker" at bounding box center [170, 52] width 106 height 19
